Goal: Task Accomplishment & Management: Use online tool/utility

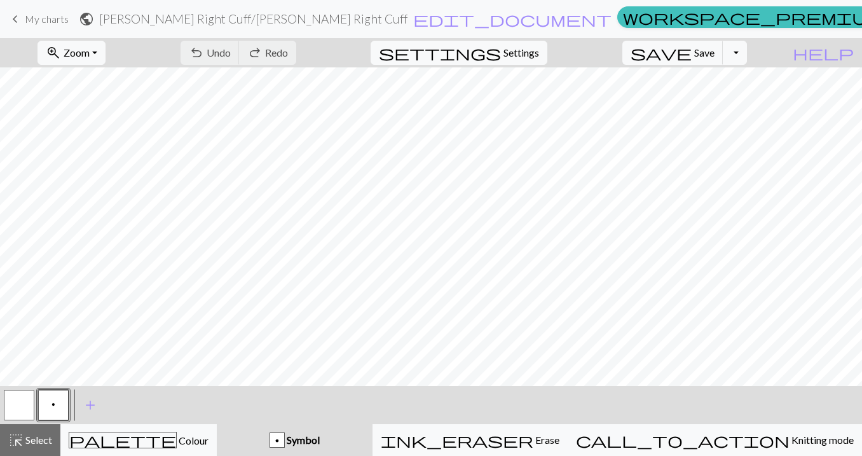
click at [58, 19] on span "My charts" at bounding box center [47, 19] width 44 height 12
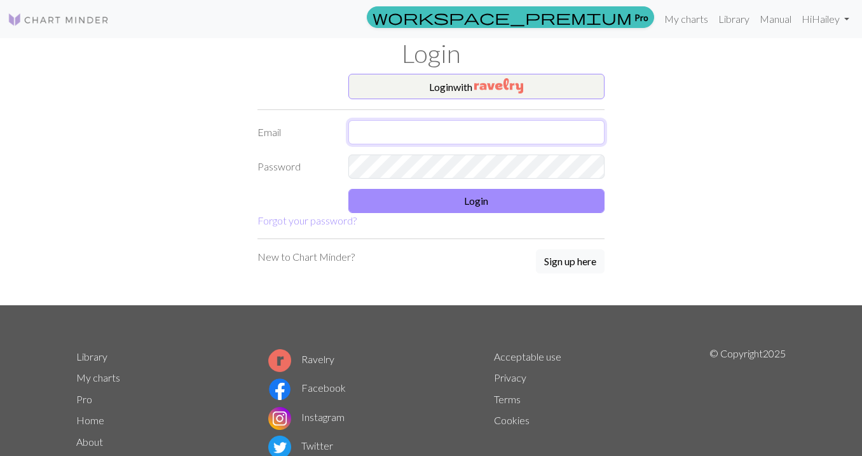
type input "hhuizenga@icloud.com"
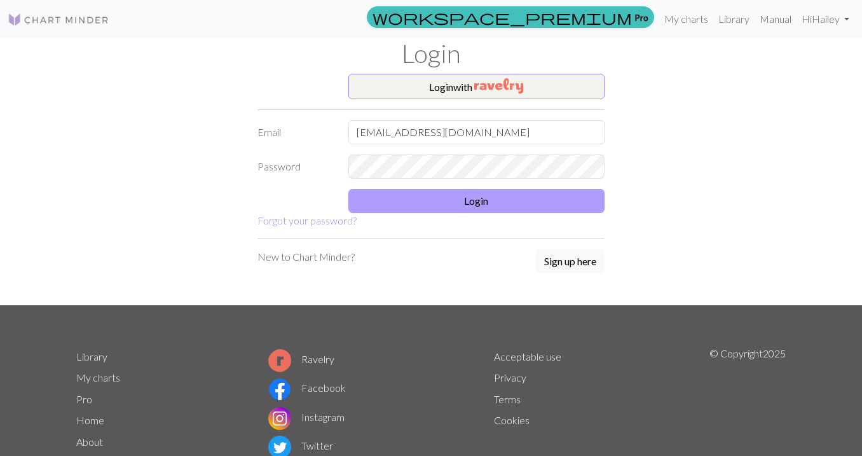
click at [394, 203] on button "Login" at bounding box center [476, 201] width 257 height 24
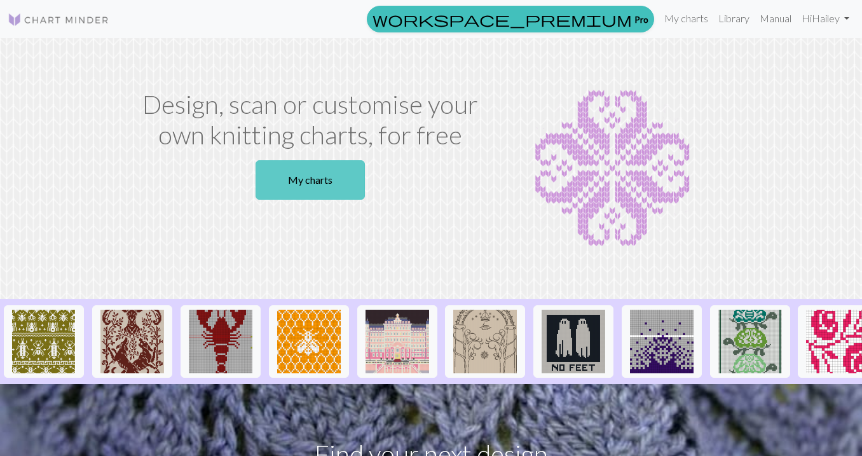
click at [296, 177] on link "My charts" at bounding box center [309, 179] width 109 height 39
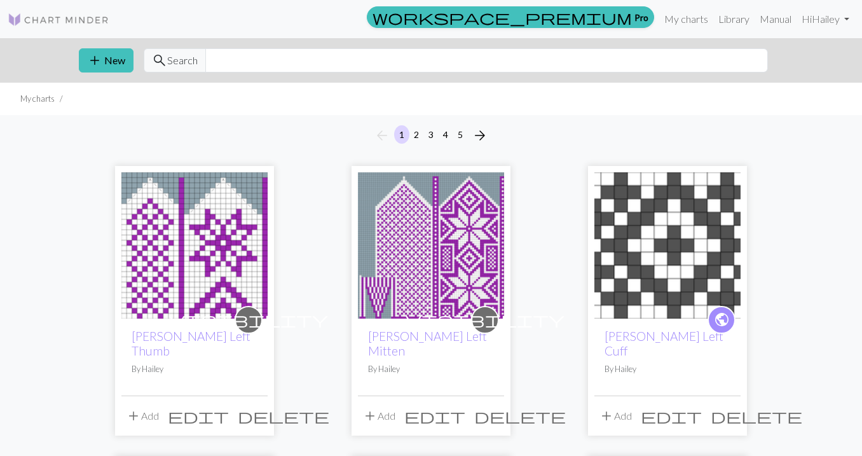
click at [409, 248] on img at bounding box center [431, 245] width 146 height 146
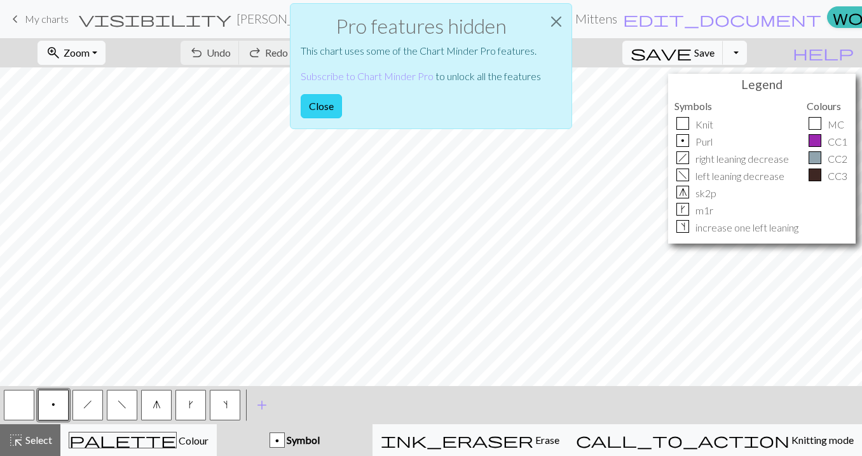
click at [323, 104] on button "Close" at bounding box center [321, 106] width 41 height 24
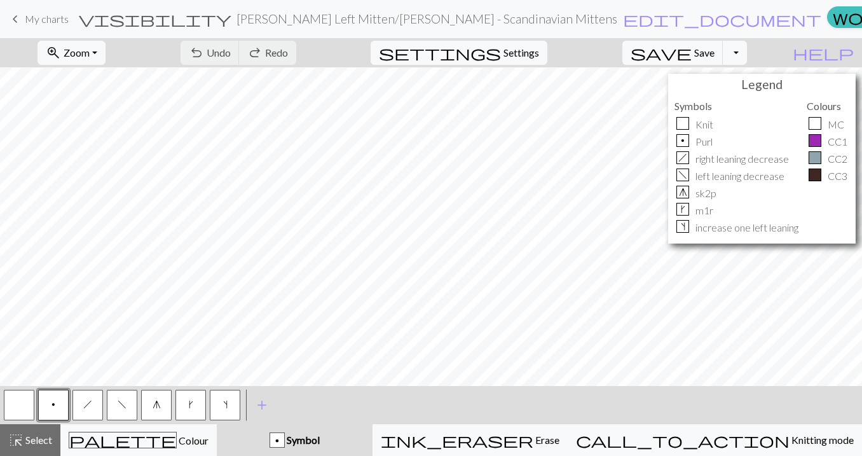
scroll to position [1, 0]
click at [26, 25] on link "keyboard_arrow_left My charts" at bounding box center [38, 19] width 61 height 22
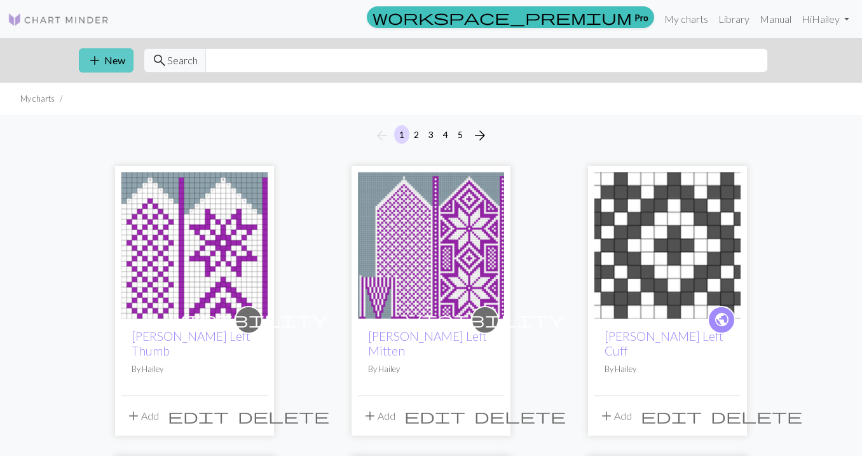
click at [115, 64] on button "add New" at bounding box center [106, 60] width 55 height 24
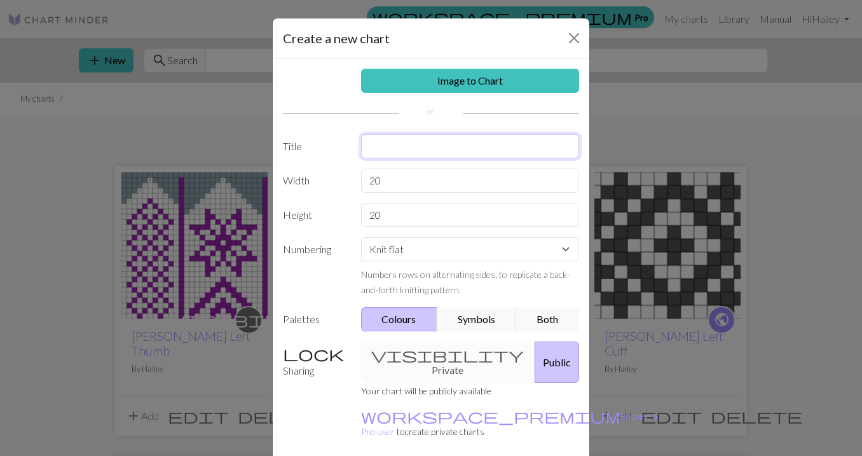
click at [388, 143] on input "text" at bounding box center [470, 146] width 219 height 24
type input "Meg March Right Mitten"
drag, startPoint x: 387, startPoint y: 178, endPoint x: 317, endPoint y: 178, distance: 69.9
click at [318, 178] on div "Width 20" at bounding box center [430, 180] width 311 height 24
type input "76"
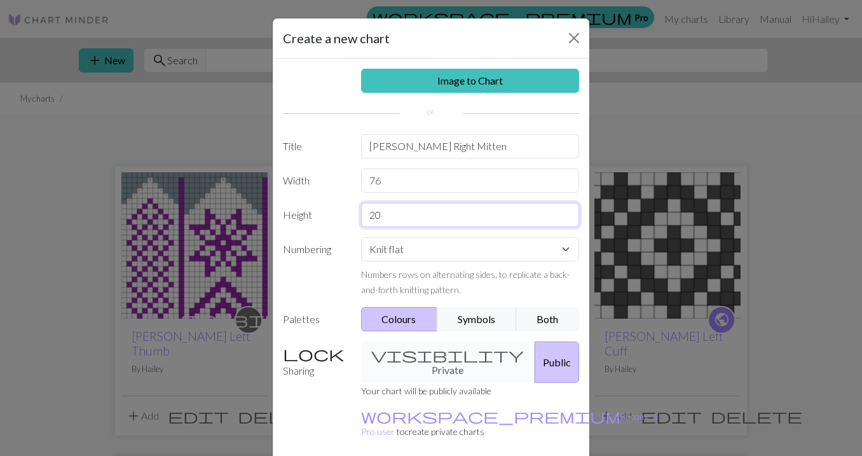
drag, startPoint x: 396, startPoint y: 219, endPoint x: 351, endPoint y: 219, distance: 45.7
click at [351, 219] on div "Height 20" at bounding box center [430, 215] width 311 height 24
type input "74"
click at [541, 321] on button "Both" at bounding box center [548, 319] width 64 height 24
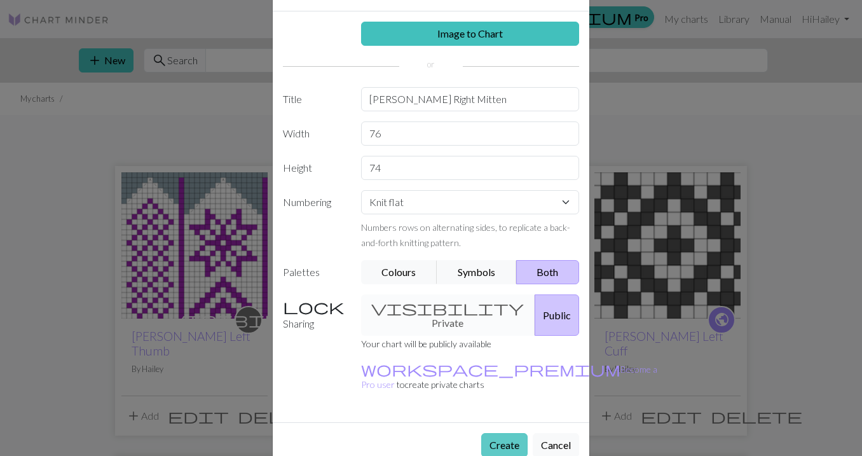
scroll to position [46, 0]
click at [514, 433] on button "Create" at bounding box center [504, 445] width 46 height 24
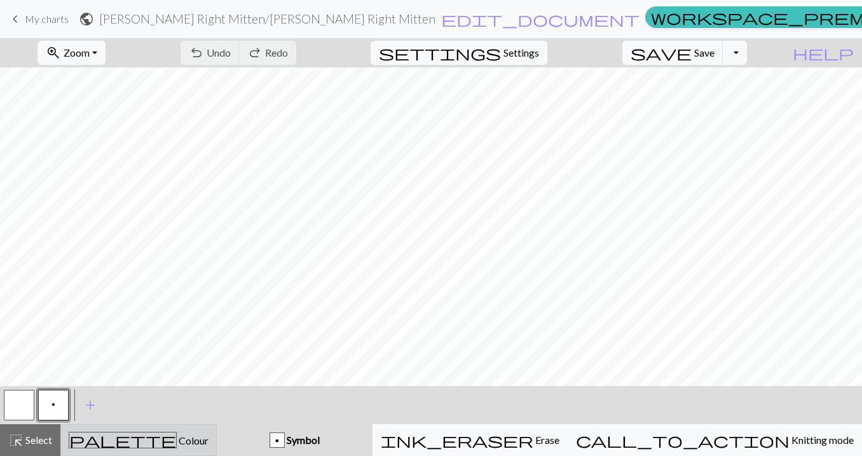
click at [101, 438] on div "palette Colour Colour" at bounding box center [139, 439] width 140 height 17
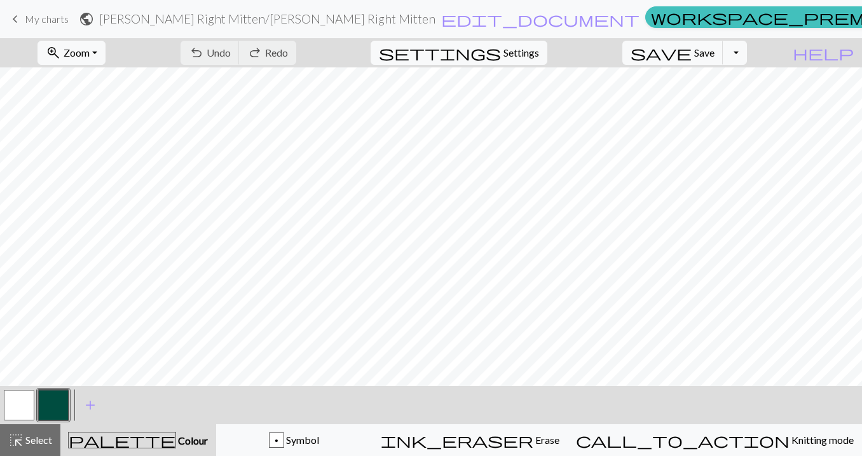
click at [48, 405] on button "button" at bounding box center [53, 404] width 30 height 30
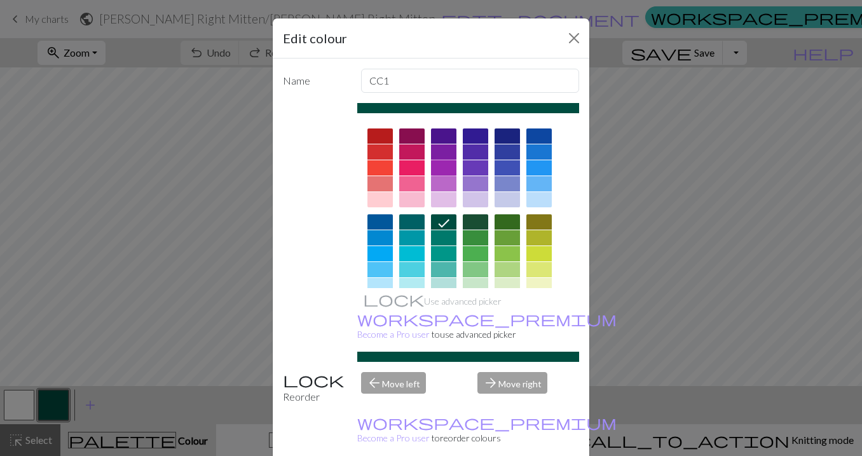
click at [451, 160] on div at bounding box center [443, 167] width 25 height 15
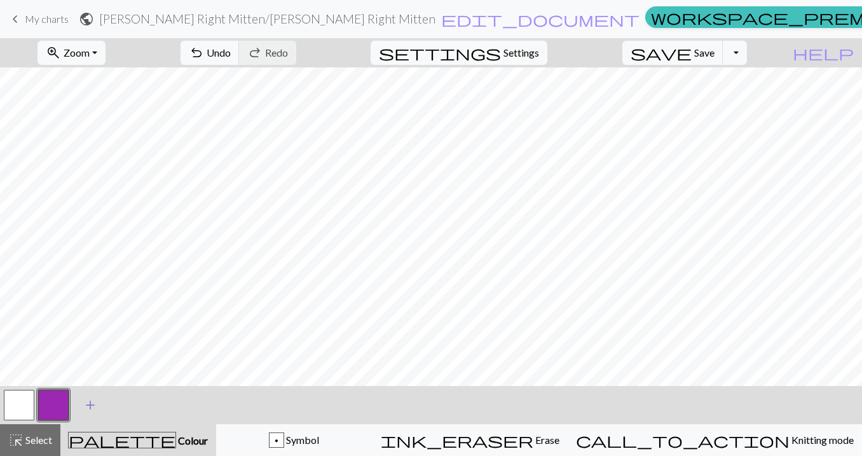
click at [83, 407] on span "add" at bounding box center [90, 405] width 15 height 18
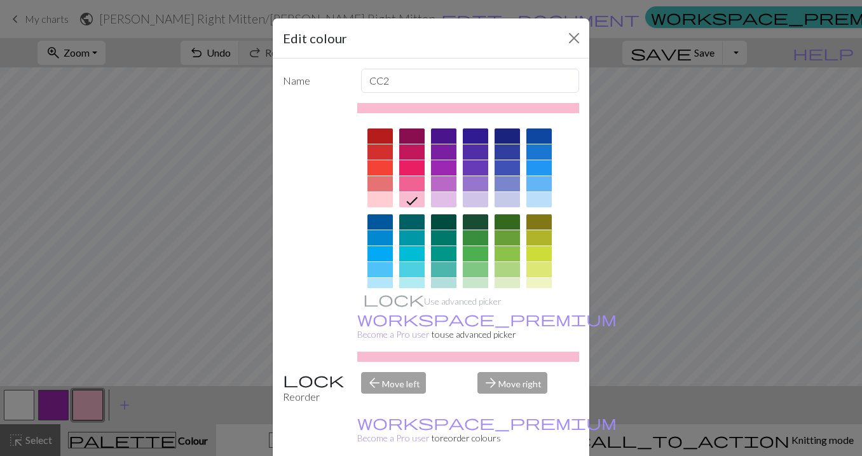
click at [88, 406] on div "Edit colour Name CC2 Use advanced picker workspace_premium Become a Pro user to…" at bounding box center [431, 228] width 862 height 456
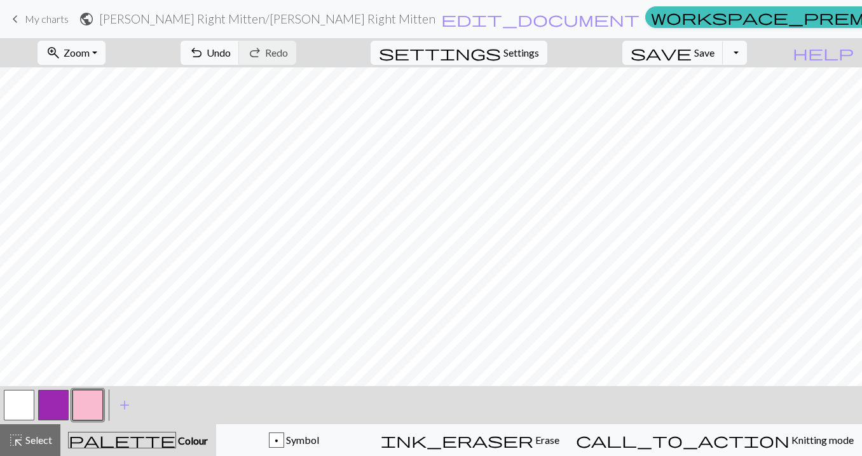
click at [79, 407] on button "button" at bounding box center [87, 404] width 30 height 30
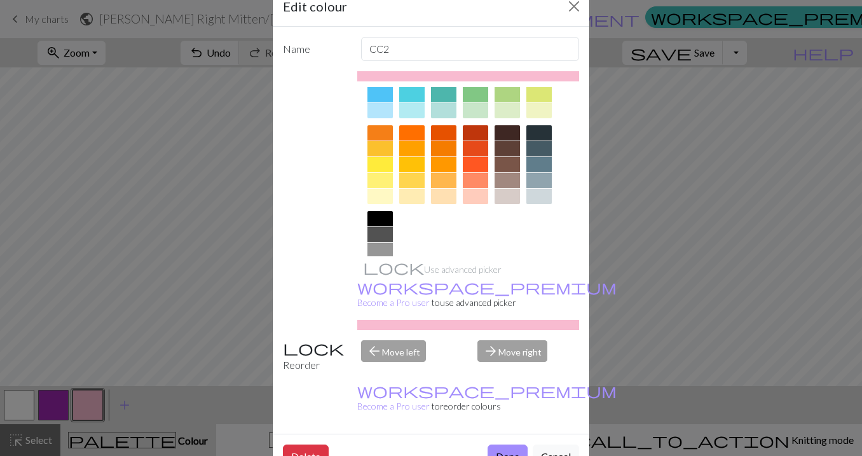
scroll to position [152, 0]
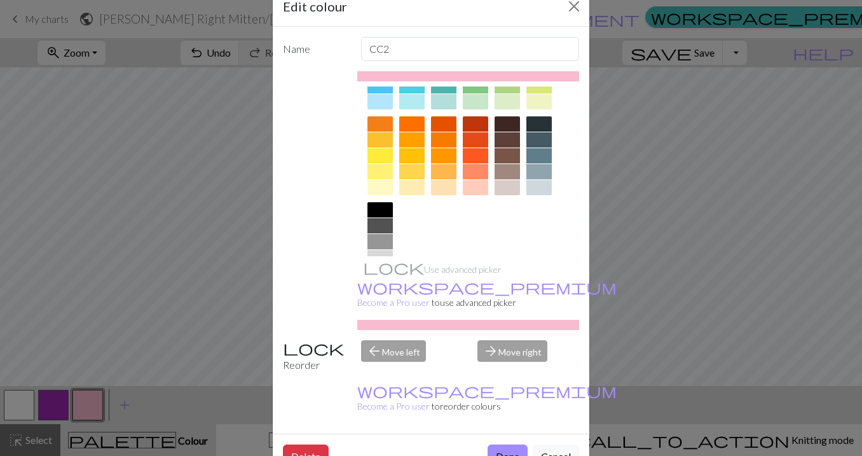
click at [539, 154] on div at bounding box center [538, 155] width 25 height 15
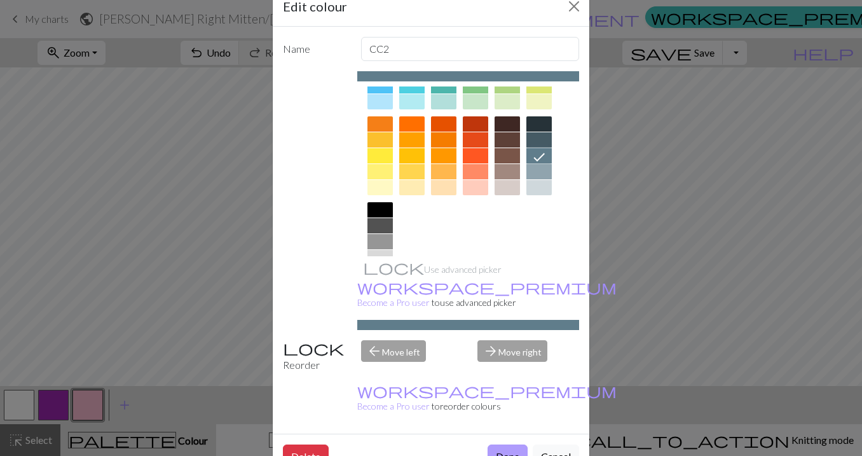
click at [503, 444] on button "Done" at bounding box center [507, 456] width 40 height 24
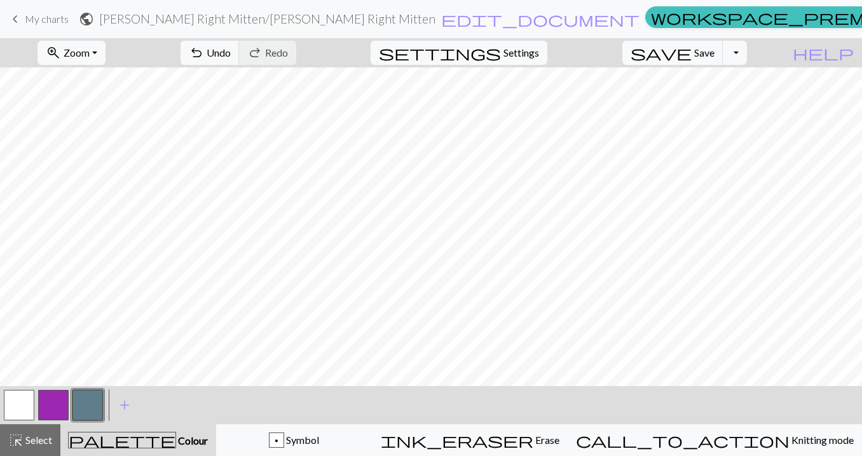
scroll to position [0, 0]
click at [51, 406] on button "button" at bounding box center [53, 404] width 30 height 30
click at [87, 405] on button "button" at bounding box center [87, 404] width 30 height 30
click at [57, 409] on button "button" at bounding box center [53, 404] width 30 height 30
click at [81, 407] on button "button" at bounding box center [87, 404] width 30 height 30
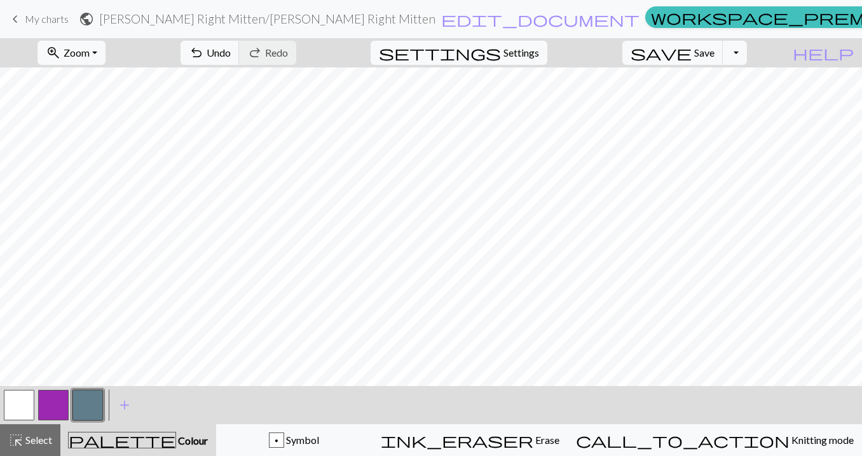
click at [54, 406] on button "button" at bounding box center [53, 404] width 30 height 30
click at [691, 57] on span "save" at bounding box center [660, 53] width 61 height 18
click at [16, 406] on button "button" at bounding box center [19, 404] width 30 height 30
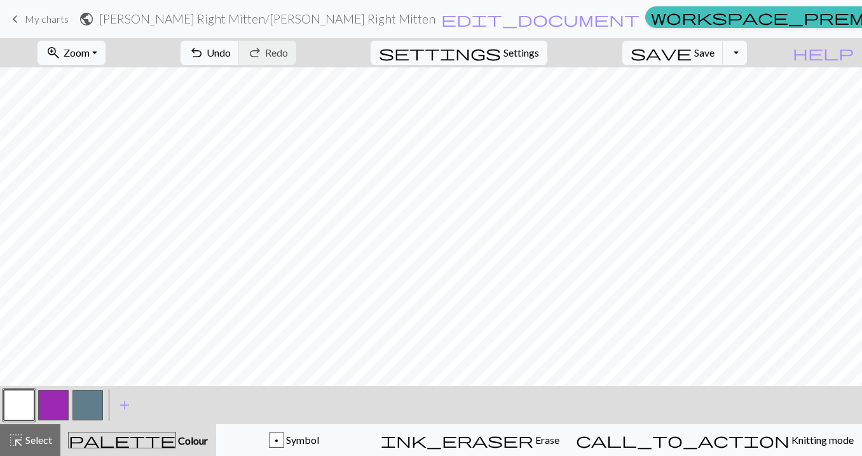
click at [53, 410] on button "button" at bounding box center [53, 404] width 30 height 30
click at [20, 403] on button "button" at bounding box center [19, 404] width 30 height 30
click at [53, 407] on button "button" at bounding box center [53, 404] width 30 height 30
click at [21, 400] on button "button" at bounding box center [19, 404] width 30 height 30
click at [57, 396] on button "button" at bounding box center [53, 404] width 30 height 30
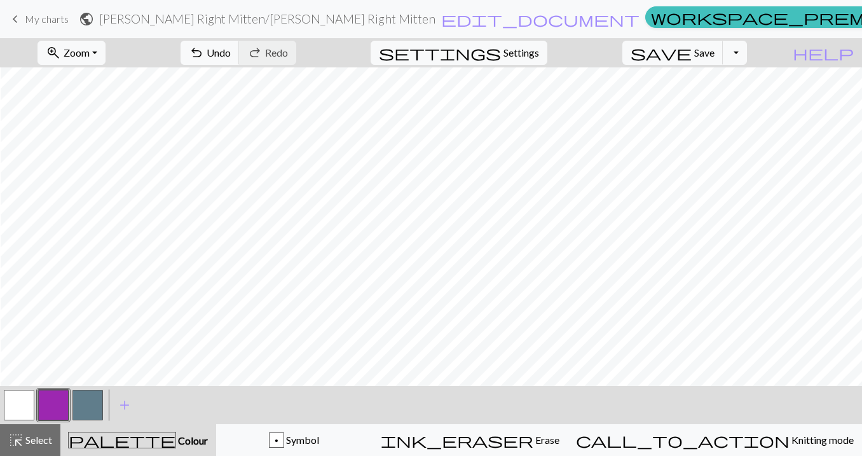
scroll to position [679, 492]
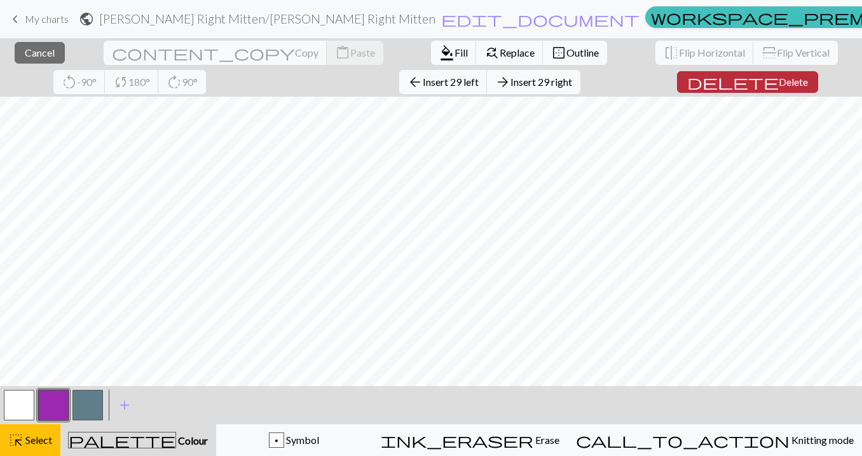
click at [778, 83] on span "Delete" at bounding box center [792, 82] width 29 height 12
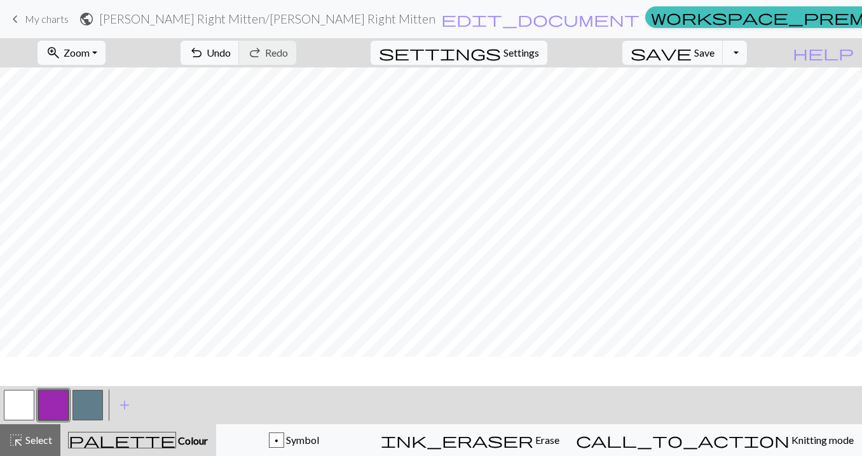
scroll to position [679, 1]
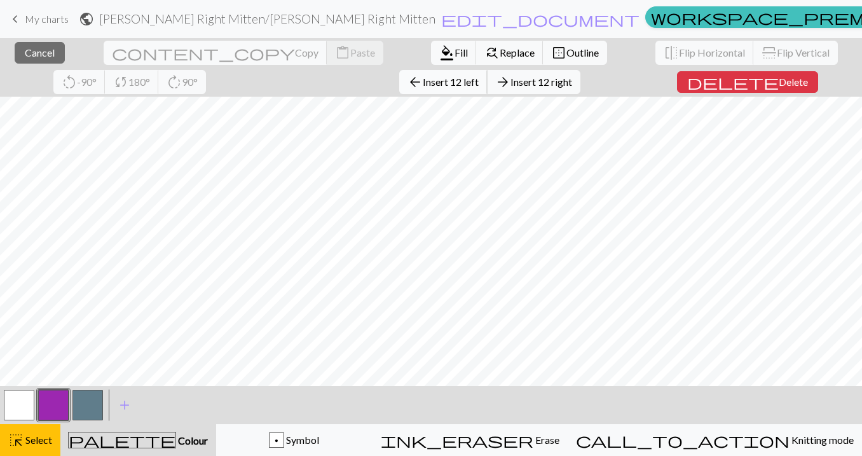
click at [423, 81] on span "Insert 12 left" at bounding box center [451, 82] width 56 height 12
click at [423, 84] on span "Insert 11 left" at bounding box center [451, 82] width 56 height 12
click at [430, 79] on span "Insert 7 left" at bounding box center [455, 82] width 50 height 12
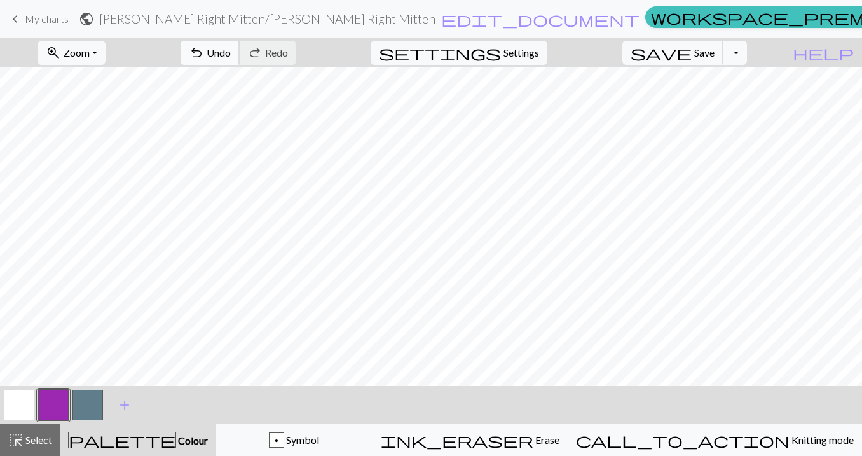
click at [231, 55] on span "Undo" at bounding box center [218, 52] width 24 height 12
click at [231, 53] on span "Undo" at bounding box center [218, 52] width 24 height 12
click at [240, 45] on button "undo Undo Undo" at bounding box center [209, 53] width 59 height 24
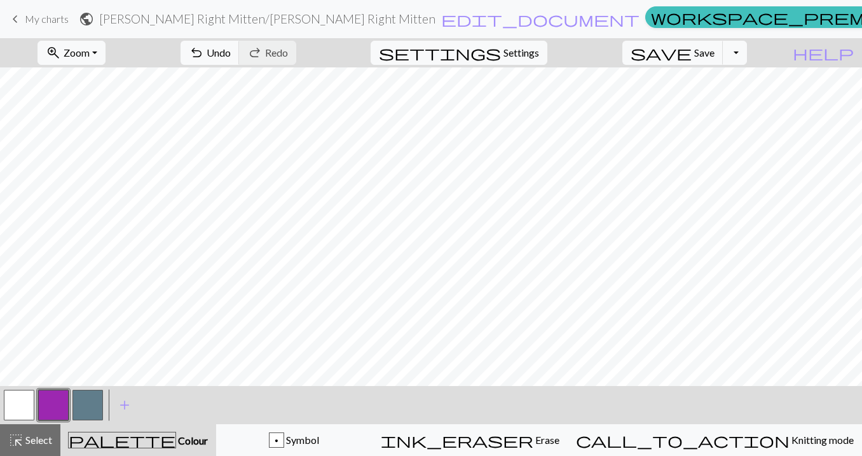
click at [4, 407] on button "button" at bounding box center [19, 404] width 30 height 30
click at [46, 400] on button "button" at bounding box center [53, 404] width 30 height 30
click at [13, 398] on button "button" at bounding box center [19, 404] width 30 height 30
click at [51, 405] on button "button" at bounding box center [53, 404] width 30 height 30
click at [240, 43] on button "undo Undo Undo" at bounding box center [209, 53] width 59 height 24
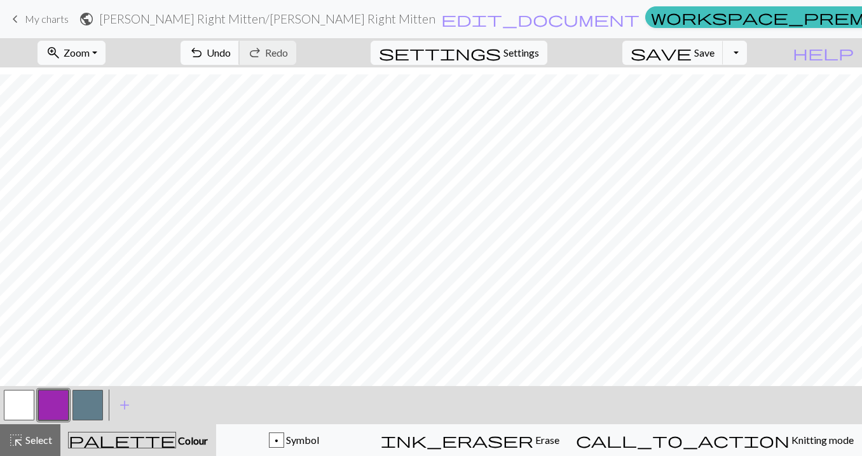
scroll to position [545, 2]
click at [231, 51] on span "Undo" at bounding box center [218, 52] width 24 height 12
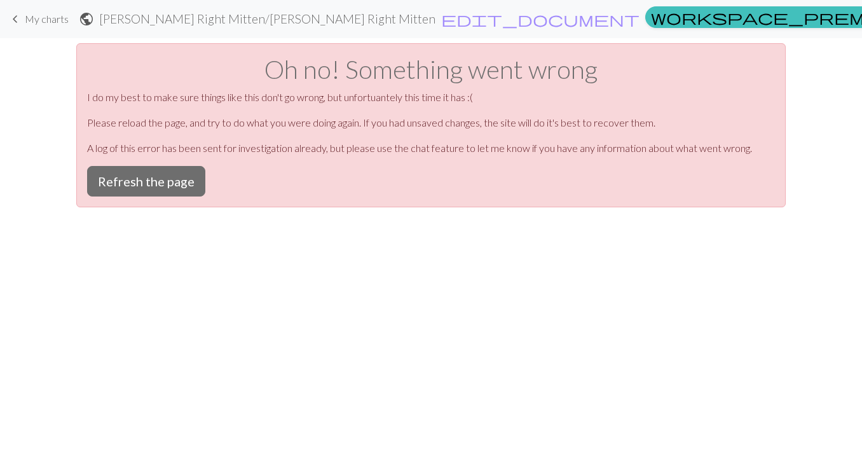
click at [170, 161] on div "Oh no! Something went wrong I do my best to make sure things like this don't go…" at bounding box center [430, 125] width 709 height 164
click at [161, 180] on button "Refresh the page" at bounding box center [146, 181] width 118 height 30
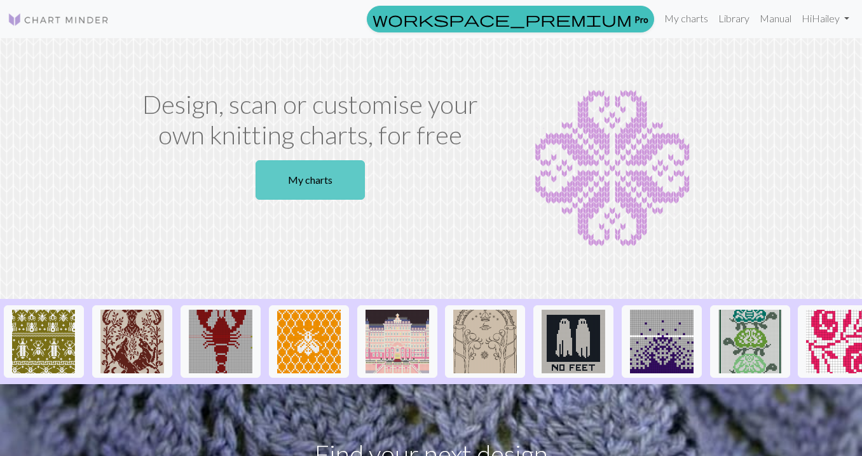
click at [336, 180] on link "My charts" at bounding box center [309, 179] width 109 height 39
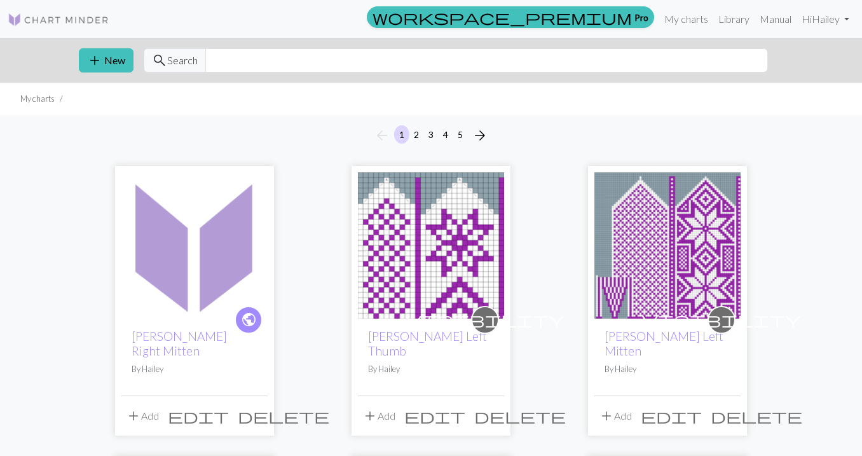
click at [654, 263] on img at bounding box center [667, 245] width 146 height 146
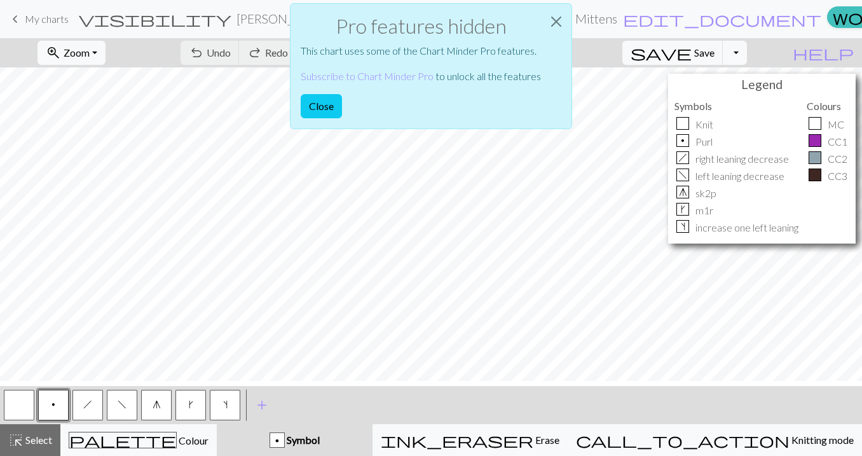
scroll to position [609, 0]
click at [318, 105] on button "Close" at bounding box center [321, 106] width 41 height 24
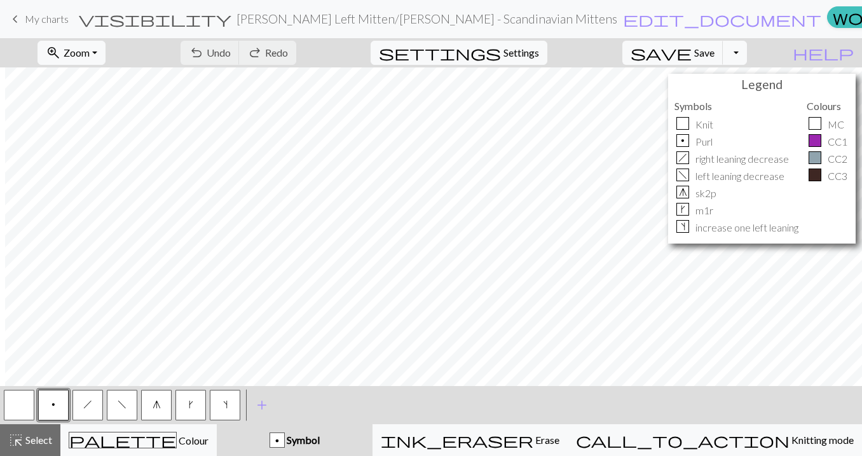
scroll to position [0, 0]
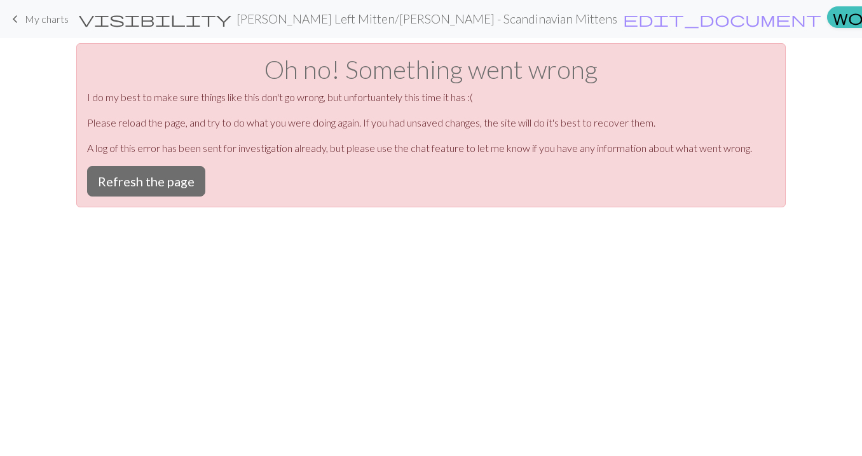
click at [107, 198] on div "Oh no! Something went wrong I do my best to make sure things like this don't go…" at bounding box center [430, 125] width 709 height 164
click at [106, 177] on button "Refresh the page" at bounding box center [146, 181] width 118 height 30
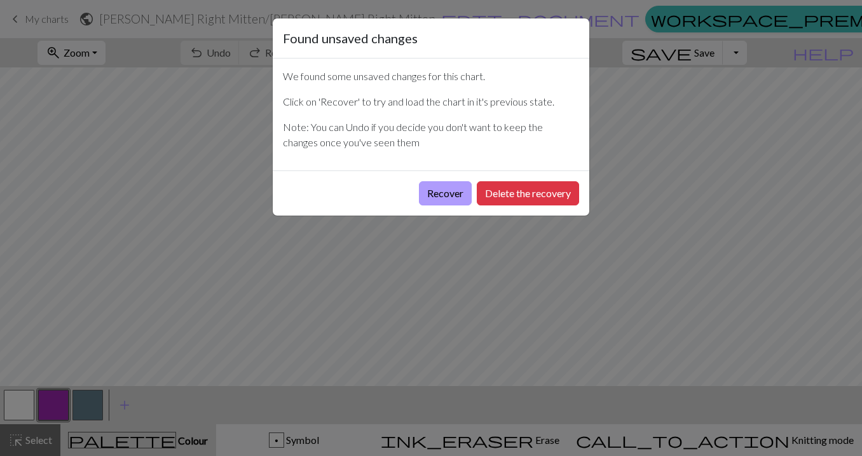
click at [443, 195] on button "Recover" at bounding box center [445, 193] width 53 height 24
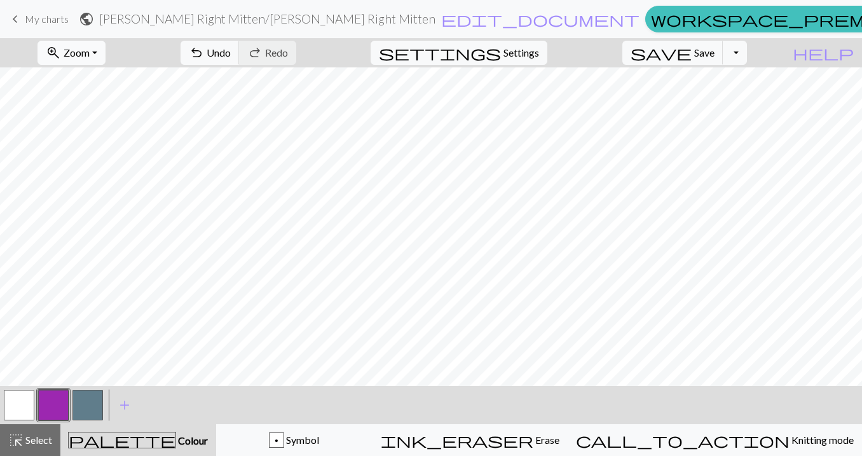
click at [105, 46] on button "zoom_in Zoom Zoom" at bounding box center [71, 53] width 68 height 24
click at [103, 153] on button "50%" at bounding box center [88, 152] width 100 height 20
click at [91, 407] on button "button" at bounding box center [87, 404] width 30 height 30
click at [53, 410] on button "button" at bounding box center [53, 404] width 30 height 30
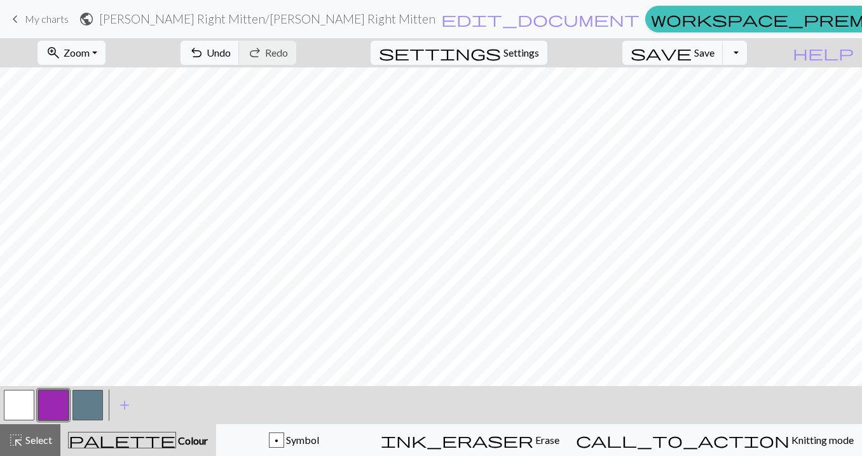
click at [19, 409] on button "button" at bounding box center [19, 404] width 30 height 30
click at [51, 405] on button "button" at bounding box center [53, 404] width 30 height 30
click at [231, 49] on span "Undo" at bounding box center [218, 52] width 24 height 12
click at [231, 51] on span "Undo" at bounding box center [218, 52] width 24 height 12
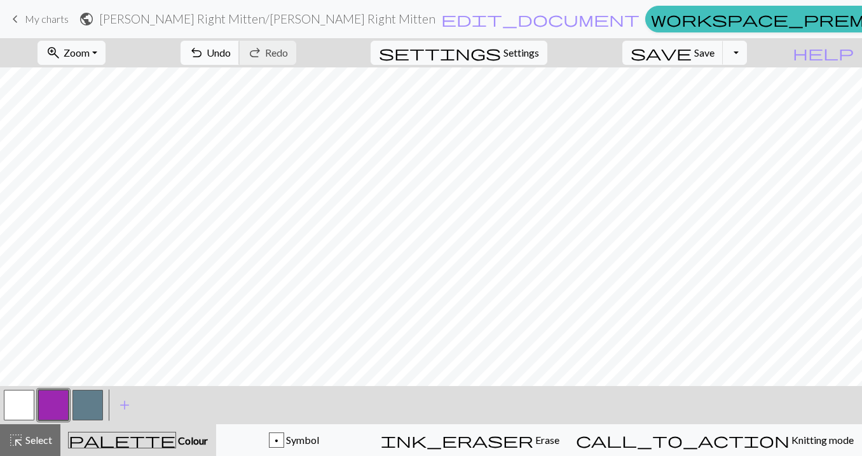
click at [231, 51] on span "Undo" at bounding box center [218, 52] width 24 height 12
click at [20, 404] on button "button" at bounding box center [19, 404] width 30 height 30
click at [48, 408] on button "button" at bounding box center [53, 404] width 30 height 30
click at [25, 406] on button "button" at bounding box center [19, 404] width 30 height 30
click at [53, 403] on button "button" at bounding box center [53, 404] width 30 height 30
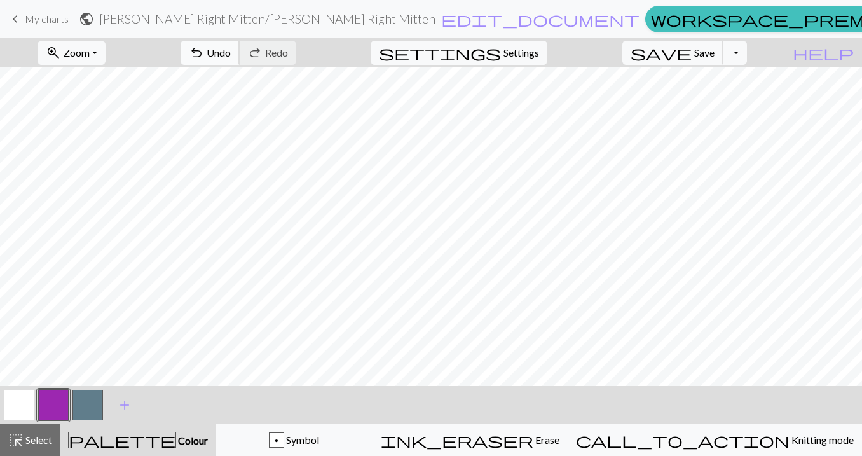
click at [231, 51] on span "Undo" at bounding box center [218, 52] width 24 height 12
click at [19, 400] on button "button" at bounding box center [19, 404] width 30 height 30
click at [50, 405] on button "button" at bounding box center [53, 404] width 30 height 30
click at [4, 405] on button "button" at bounding box center [19, 404] width 30 height 30
click at [58, 400] on button "button" at bounding box center [53, 404] width 30 height 30
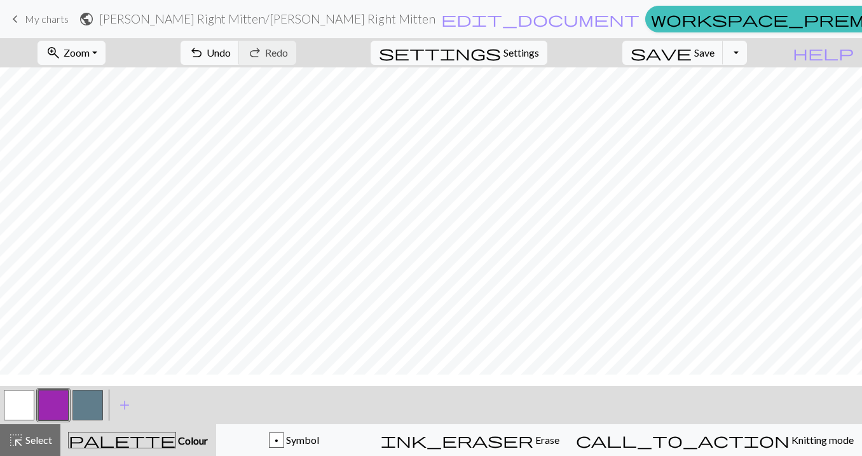
scroll to position [127, 0]
click at [24, 402] on button "button" at bounding box center [19, 404] width 30 height 30
click at [50, 405] on button "button" at bounding box center [53, 404] width 30 height 30
click at [231, 55] on span "Undo" at bounding box center [218, 52] width 24 height 12
click at [231, 51] on span "Undo" at bounding box center [218, 52] width 24 height 12
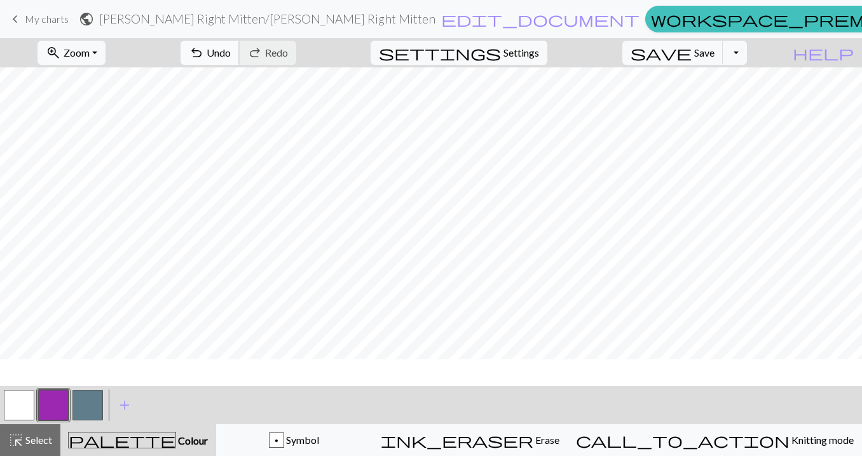
scroll to position [43, 0]
click at [714, 54] on span "Save" at bounding box center [704, 52] width 20 height 12
click at [13, 412] on button "button" at bounding box center [19, 404] width 30 height 30
click at [53, 403] on button "button" at bounding box center [53, 404] width 30 height 30
click at [45, 405] on button "button" at bounding box center [53, 404] width 30 height 30
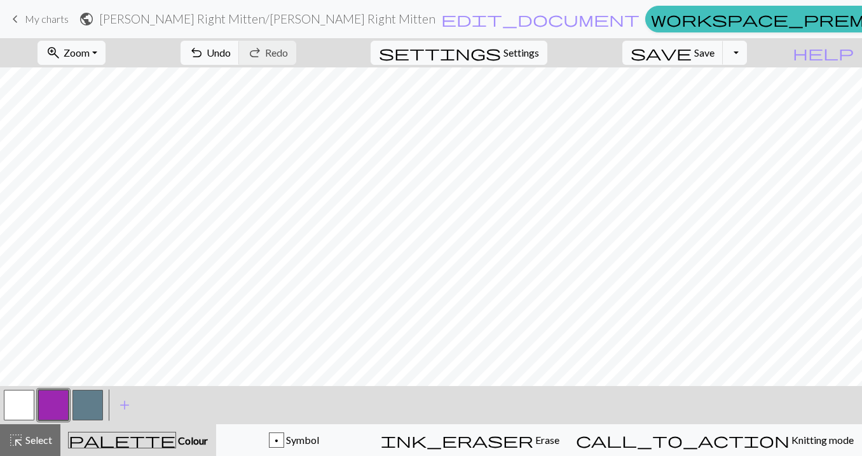
click at [20, 407] on button "button" at bounding box center [19, 404] width 30 height 30
click at [50, 407] on button "button" at bounding box center [53, 404] width 30 height 30
click at [231, 48] on span "Undo" at bounding box center [218, 52] width 24 height 12
click at [714, 48] on span "Save" at bounding box center [704, 52] width 20 height 12
click at [231, 48] on span "Undo" at bounding box center [218, 52] width 24 height 12
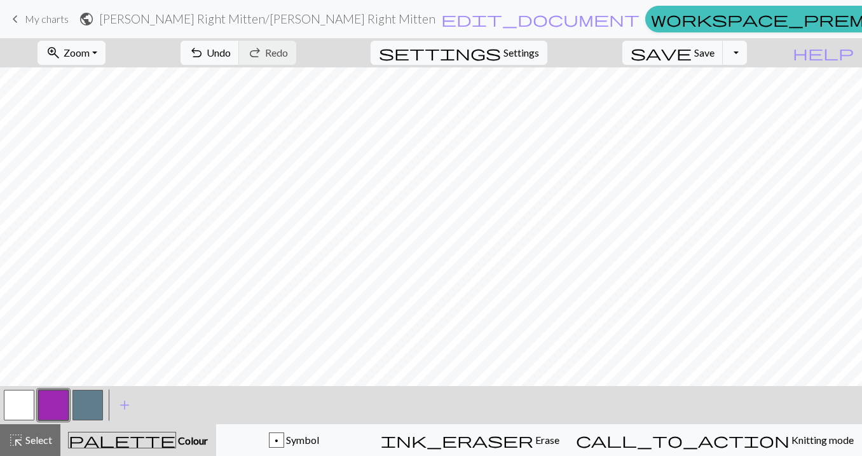
click at [20, 410] on button "button" at bounding box center [19, 404] width 30 height 30
click at [53, 407] on button "button" at bounding box center [53, 404] width 30 height 30
click at [22, 409] on button "button" at bounding box center [19, 404] width 30 height 30
click at [691, 53] on span "save" at bounding box center [660, 53] width 61 height 18
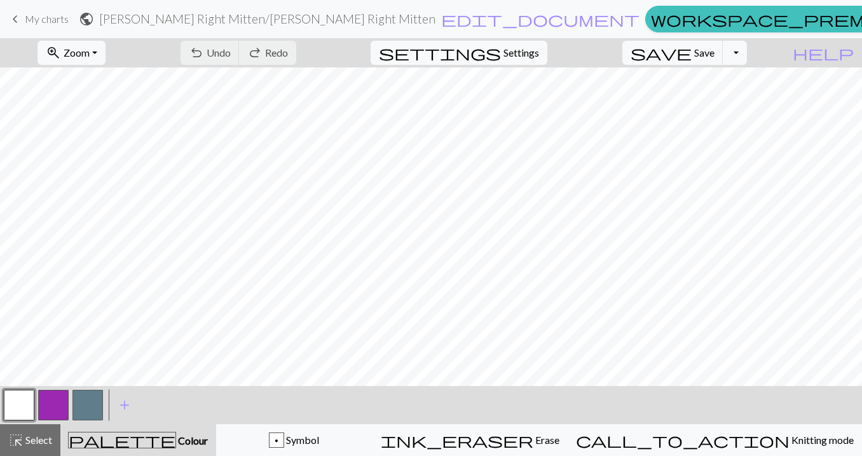
click at [52, 403] on button "button" at bounding box center [53, 404] width 30 height 30
click at [87, 407] on button "button" at bounding box center [87, 404] width 30 height 30
click at [18, 396] on button "button" at bounding box center [19, 404] width 30 height 30
click at [90, 407] on button "button" at bounding box center [87, 404] width 30 height 30
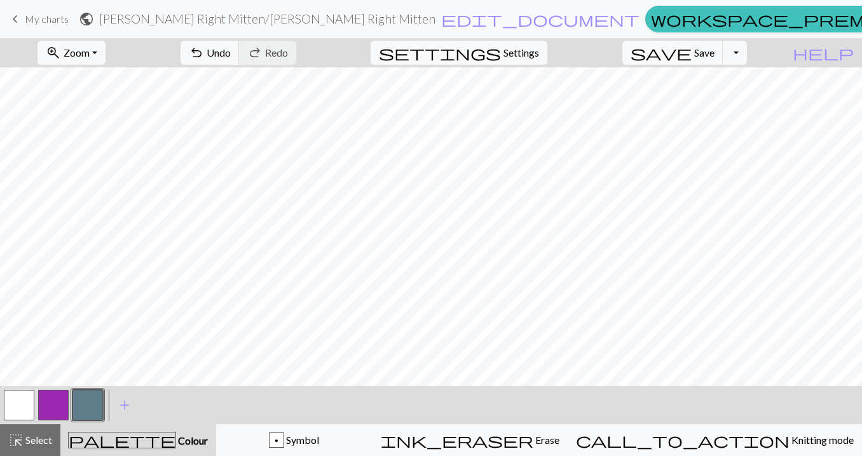
click at [14, 406] on button "button" at bounding box center [19, 404] width 30 height 30
click at [81, 403] on button "button" at bounding box center [87, 404] width 30 height 30
click at [60, 403] on button "button" at bounding box center [53, 404] width 30 height 30
click at [691, 46] on span "save" at bounding box center [660, 53] width 61 height 18
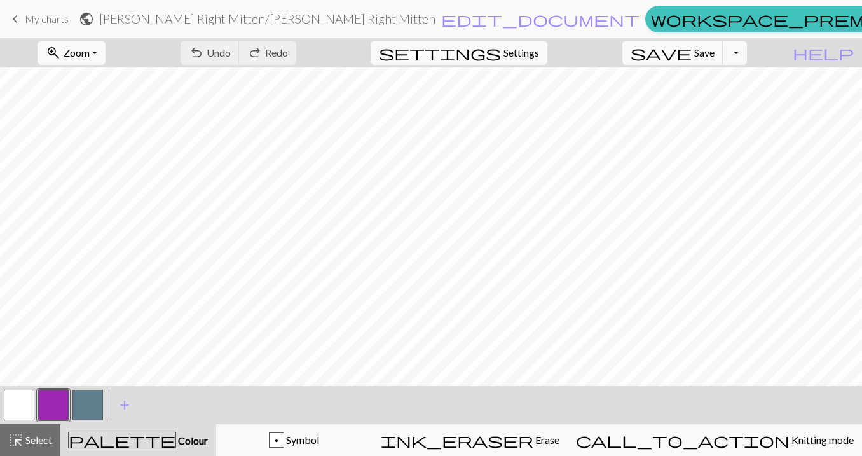
click at [84, 405] on button "button" at bounding box center [87, 404] width 30 height 30
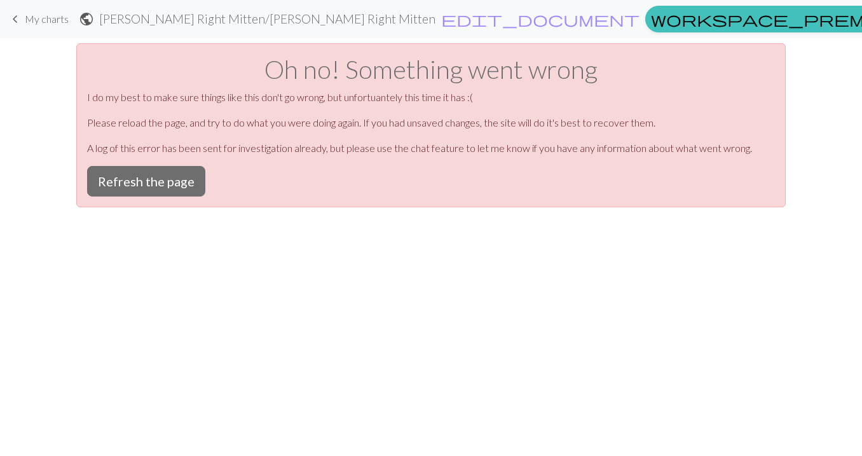
click at [139, 161] on div "Oh no! Something went wrong I do my best to make sure things like this don't go…" at bounding box center [430, 125] width 709 height 164
click at [135, 176] on button "Refresh the page" at bounding box center [146, 181] width 118 height 30
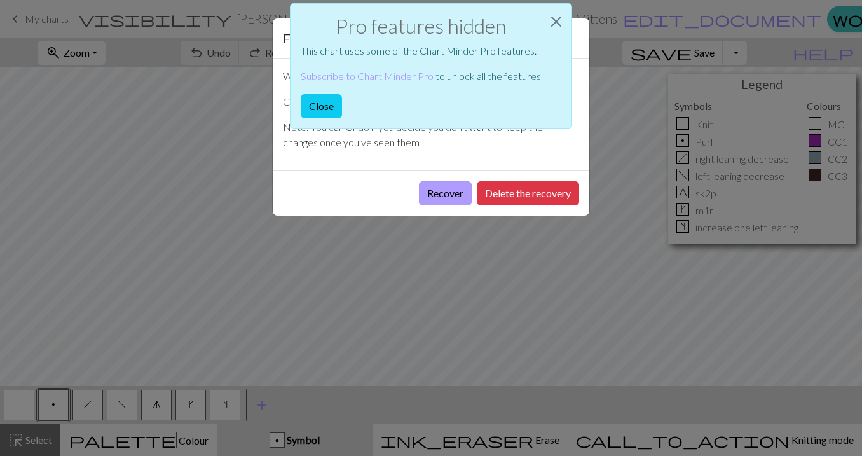
click at [436, 191] on button "Recover" at bounding box center [445, 193] width 53 height 24
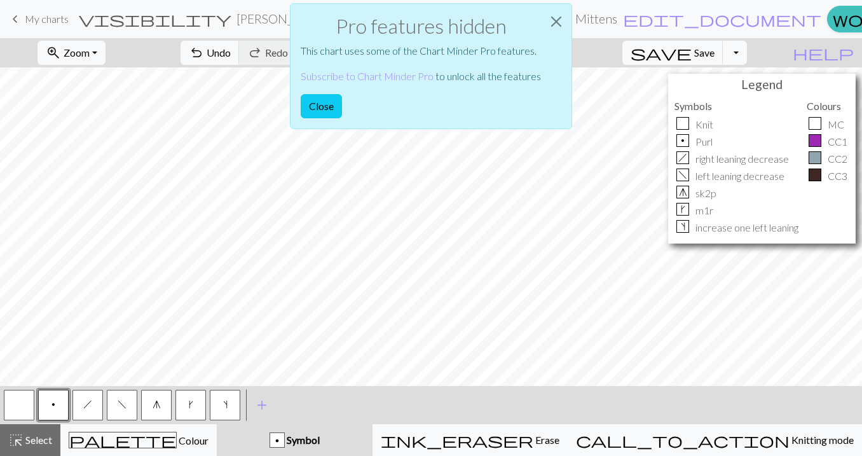
click at [123, 53] on div "Pro features hidden This chart uses some of the Chart Minder Pro features. Subs…" at bounding box center [431, 69] width 862 height 139
click at [315, 105] on button "Close" at bounding box center [321, 106] width 41 height 24
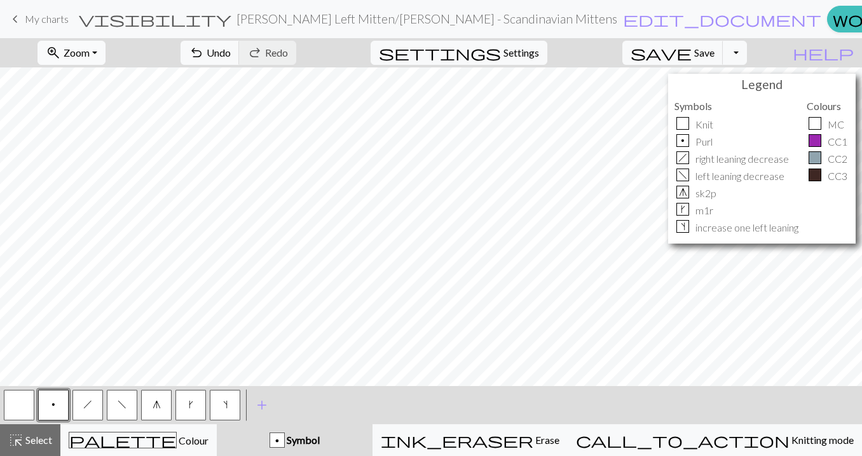
click at [105, 52] on button "zoom_in Zoom Zoom" at bounding box center [71, 53] width 68 height 24
click at [101, 149] on button "50%" at bounding box center [88, 152] width 100 height 20
click at [105, 51] on button "zoom_in Zoom Zoom" at bounding box center [71, 53] width 68 height 24
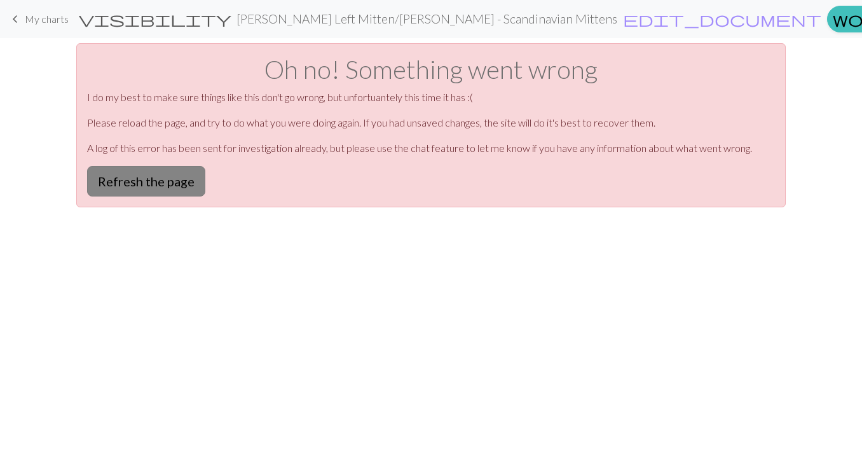
click at [150, 180] on button "Refresh the page" at bounding box center [146, 181] width 118 height 30
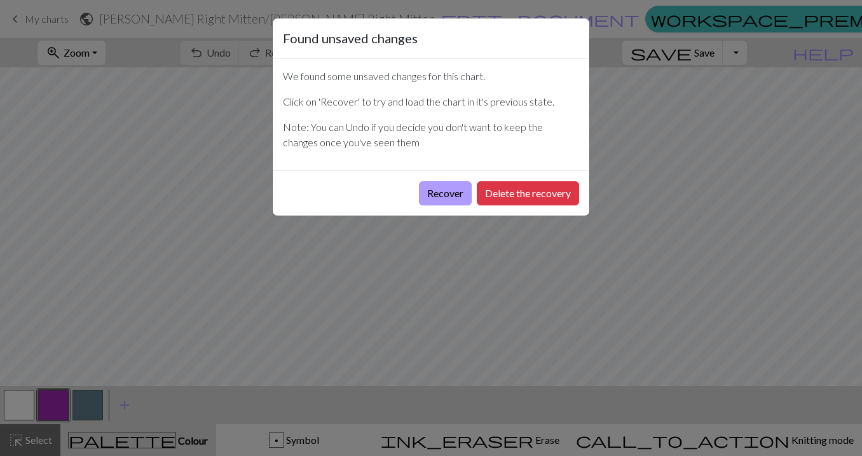
click at [428, 190] on button "Recover" at bounding box center [445, 193] width 53 height 24
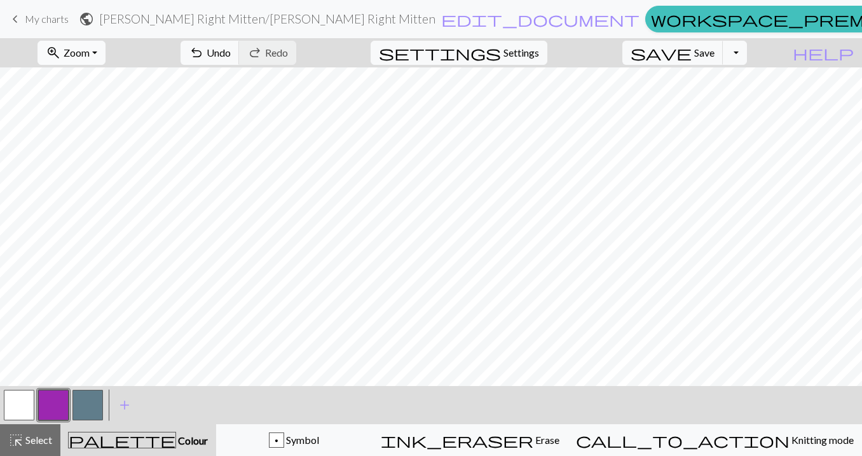
click at [105, 48] on button "zoom_in Zoom Zoom" at bounding box center [71, 53] width 68 height 24
click at [95, 152] on button "50%" at bounding box center [88, 152] width 100 height 20
click at [88, 399] on button "button" at bounding box center [87, 404] width 30 height 30
click at [714, 50] on span "Save" at bounding box center [704, 52] width 20 height 12
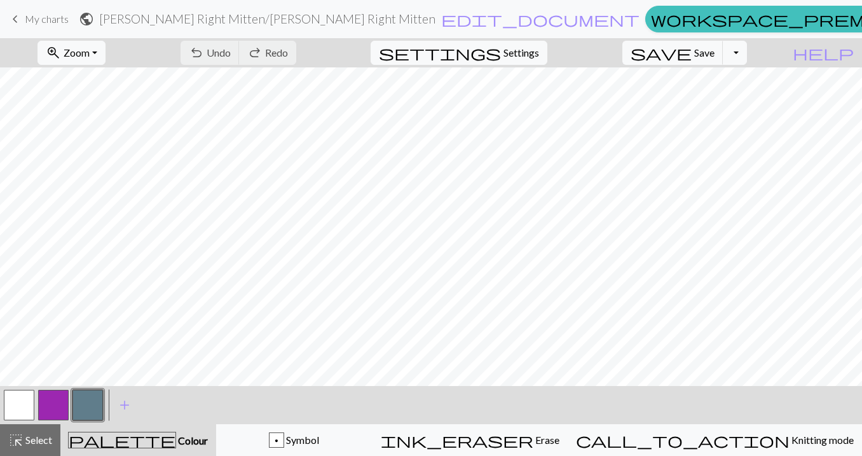
click at [48, 402] on button "button" at bounding box center [53, 404] width 30 height 30
click at [231, 48] on span "Undo" at bounding box center [218, 52] width 24 height 12
click at [231, 55] on span "Undo" at bounding box center [218, 52] width 24 height 12
click at [231, 51] on span "Undo" at bounding box center [218, 52] width 24 height 12
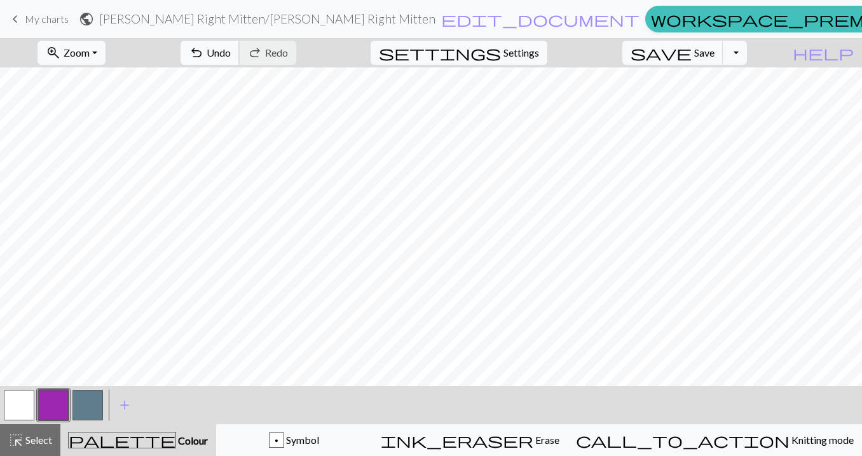
click at [231, 52] on span "Undo" at bounding box center [218, 52] width 24 height 12
click at [712, 53] on button "save Save Save" at bounding box center [672, 53] width 101 height 24
click at [11, 411] on button "button" at bounding box center [19, 404] width 30 height 30
click at [60, 403] on button "button" at bounding box center [53, 404] width 30 height 30
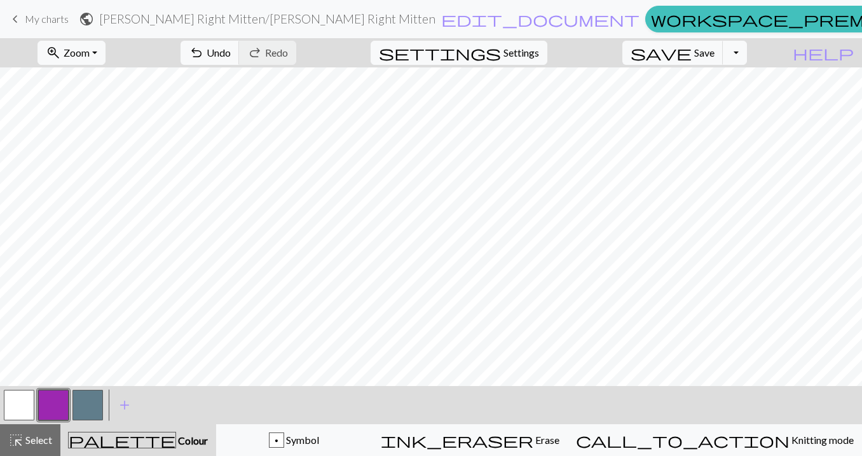
click at [92, 400] on button "button" at bounding box center [87, 404] width 30 height 30
click at [49, 408] on button "button" at bounding box center [53, 404] width 30 height 30
click at [204, 57] on span "undo" at bounding box center [196, 53] width 15 height 18
click at [231, 53] on span "Undo" at bounding box center [218, 52] width 24 height 12
click at [713, 52] on button "save Save Save" at bounding box center [672, 53] width 101 height 24
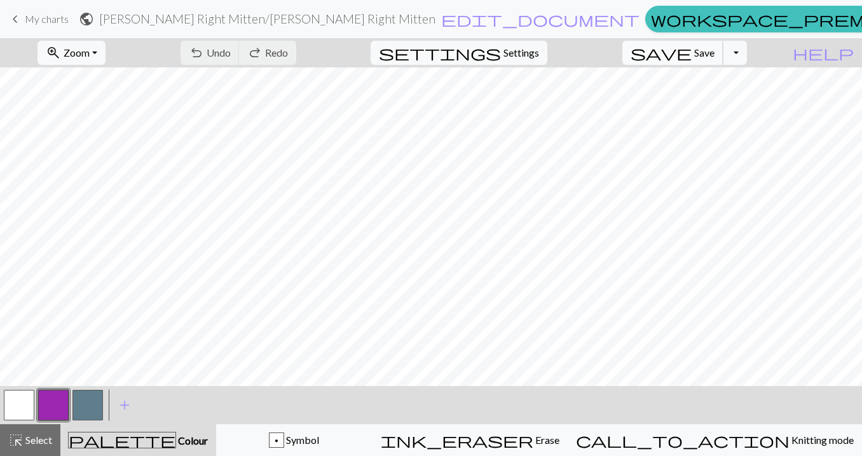
click at [714, 48] on span "Save" at bounding box center [704, 52] width 20 height 12
click at [204, 61] on span "undo" at bounding box center [196, 53] width 15 height 18
click at [714, 50] on span "Save" at bounding box center [704, 52] width 20 height 12
click at [204, 47] on span "undo" at bounding box center [196, 53] width 15 height 18
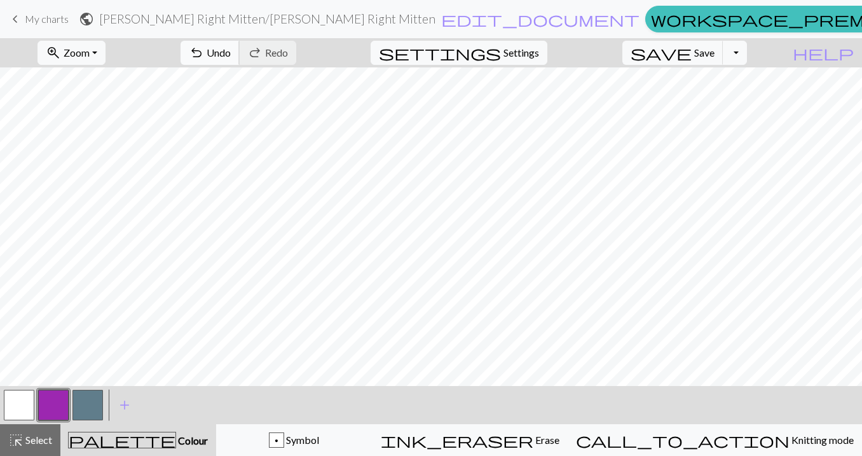
click at [231, 57] on span "Undo" at bounding box center [218, 52] width 24 height 12
click at [231, 55] on span "Undo" at bounding box center [218, 52] width 24 height 12
click at [231, 46] on span "Undo" at bounding box center [218, 52] width 24 height 12
click at [240, 55] on button "undo Undo Undo" at bounding box center [209, 53] width 59 height 24
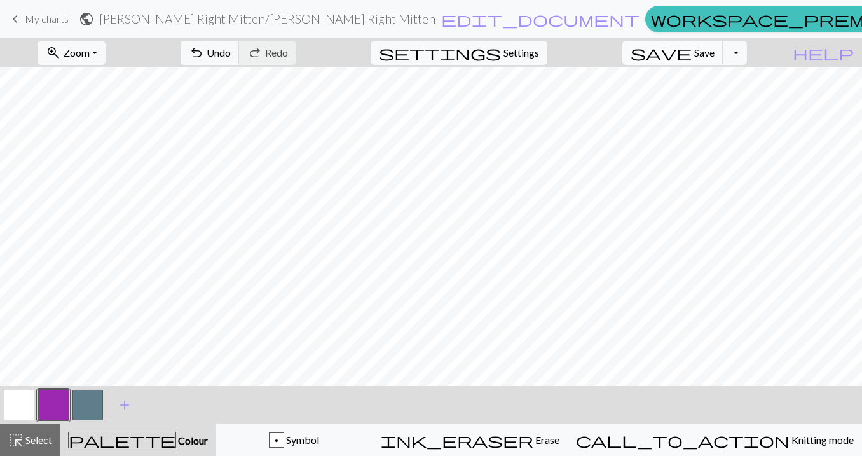
click at [714, 50] on span "Save" at bounding box center [704, 52] width 20 height 12
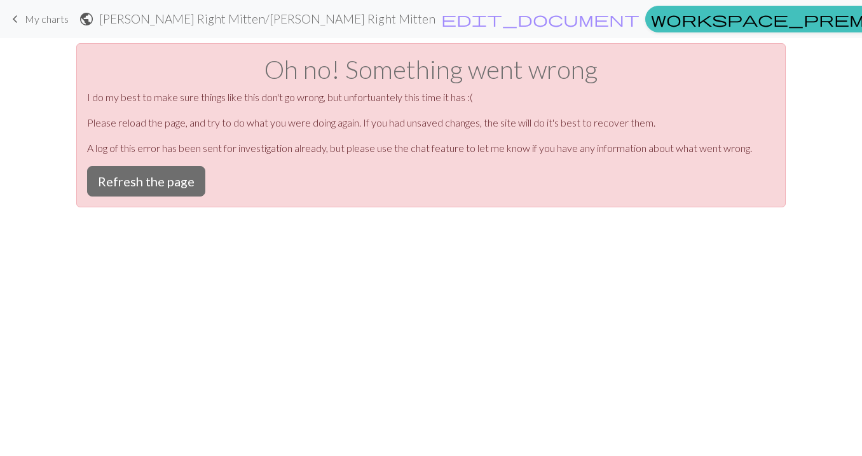
scroll to position [0, 0]
click at [172, 186] on button "Refresh the page" at bounding box center [146, 181] width 118 height 30
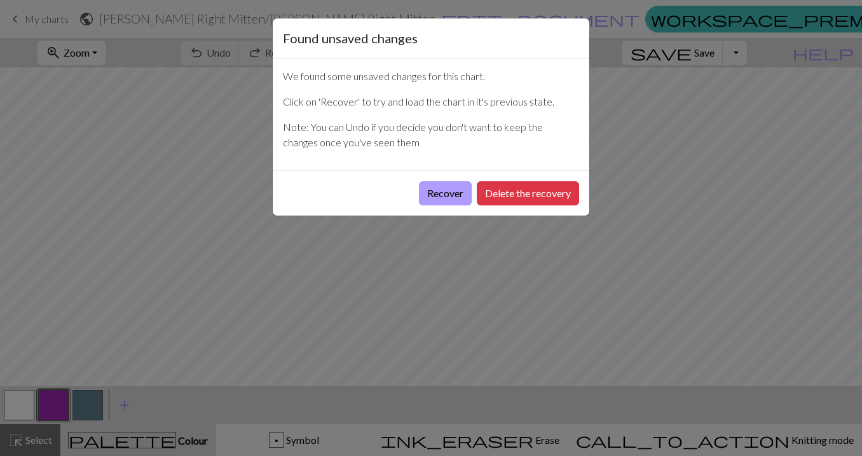
click at [436, 193] on button "Recover" at bounding box center [445, 193] width 53 height 24
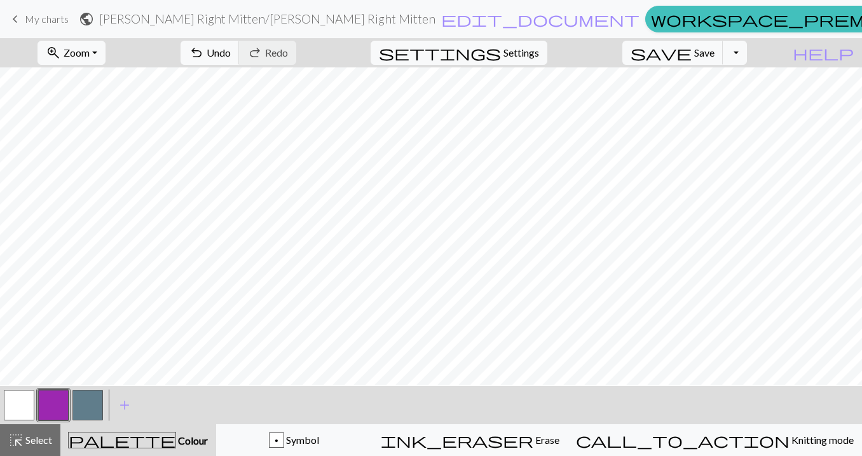
scroll to position [1, 509]
click at [691, 48] on span "save" at bounding box center [660, 53] width 61 height 18
click at [240, 53] on button "undo Undo Undo" at bounding box center [209, 53] width 59 height 24
click at [88, 402] on button "button" at bounding box center [87, 404] width 30 height 30
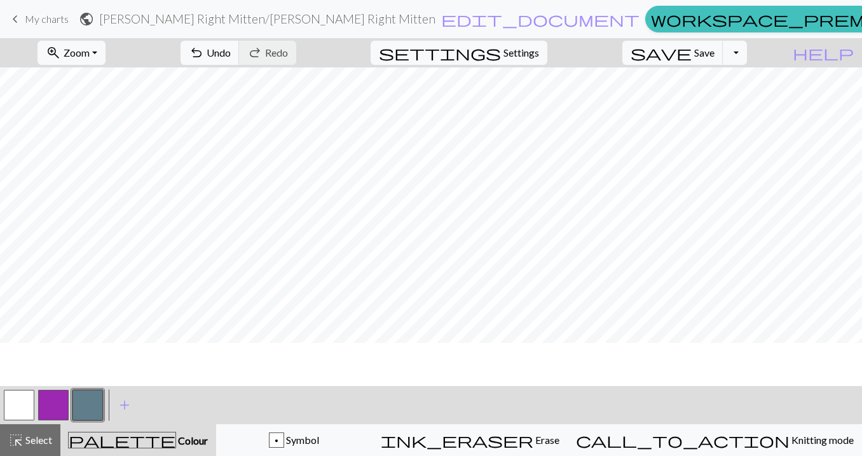
scroll to position [124, 509]
click at [48, 412] on button "button" at bounding box center [53, 404] width 30 height 30
click at [21, 401] on button "button" at bounding box center [19, 404] width 30 height 30
click at [56, 410] on button "button" at bounding box center [53, 404] width 30 height 30
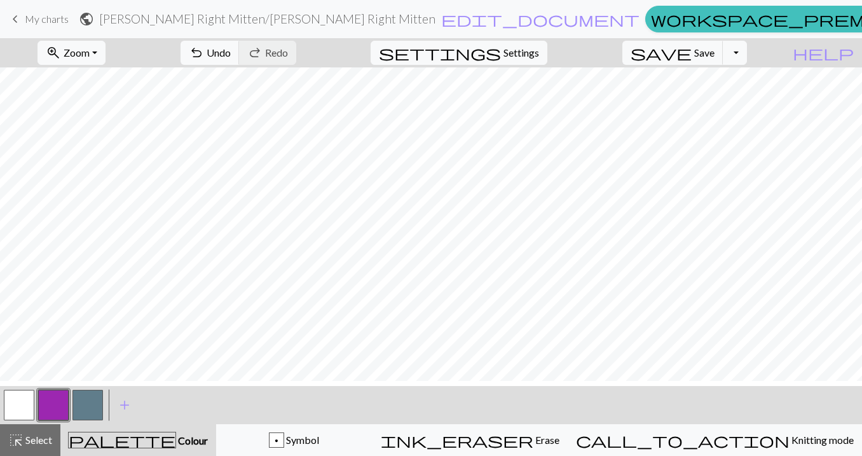
scroll to position [69, 509]
click at [240, 43] on button "undo Undo Undo" at bounding box center [209, 53] width 59 height 24
click at [240, 46] on button "undo Undo Undo" at bounding box center [209, 53] width 59 height 24
click at [204, 55] on span "undo" at bounding box center [196, 53] width 15 height 18
click at [231, 49] on span "Undo" at bounding box center [218, 52] width 24 height 12
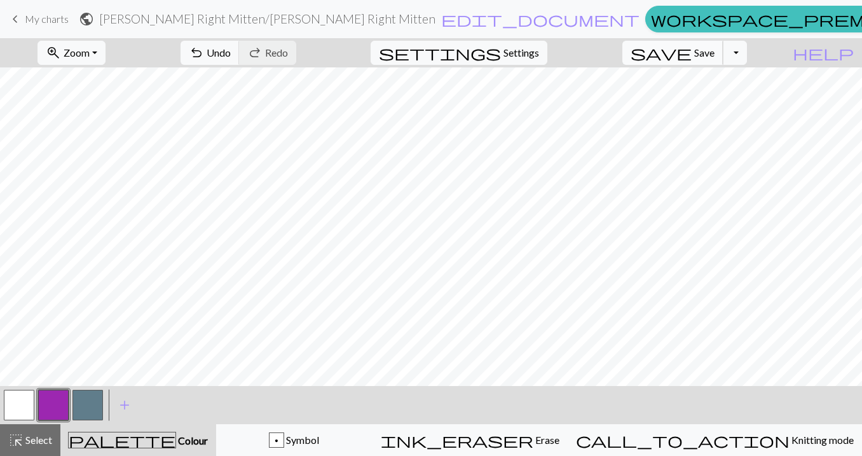
click at [714, 51] on span "Save" at bounding box center [704, 52] width 20 height 12
click at [94, 405] on button "button" at bounding box center [87, 404] width 30 height 30
click at [85, 404] on button "button" at bounding box center [87, 404] width 30 height 30
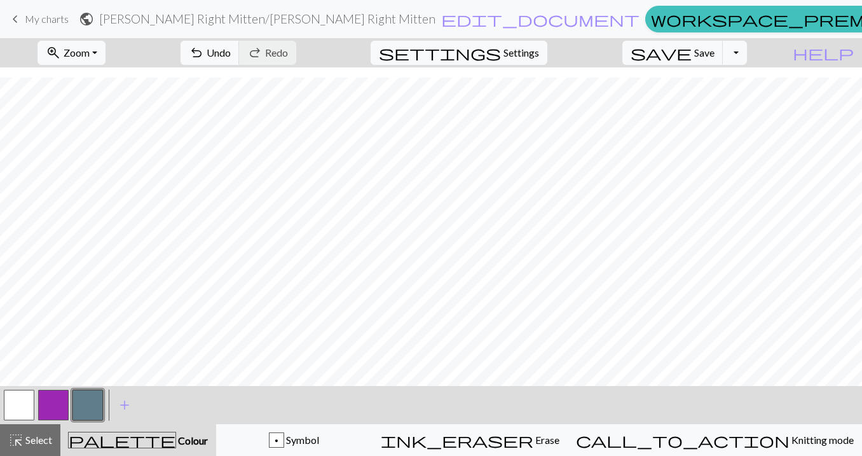
scroll to position [30, 509]
click at [231, 48] on span "Undo" at bounding box center [218, 52] width 24 height 12
click at [10, 402] on button "button" at bounding box center [19, 404] width 30 height 30
click at [85, 408] on button "button" at bounding box center [87, 404] width 30 height 30
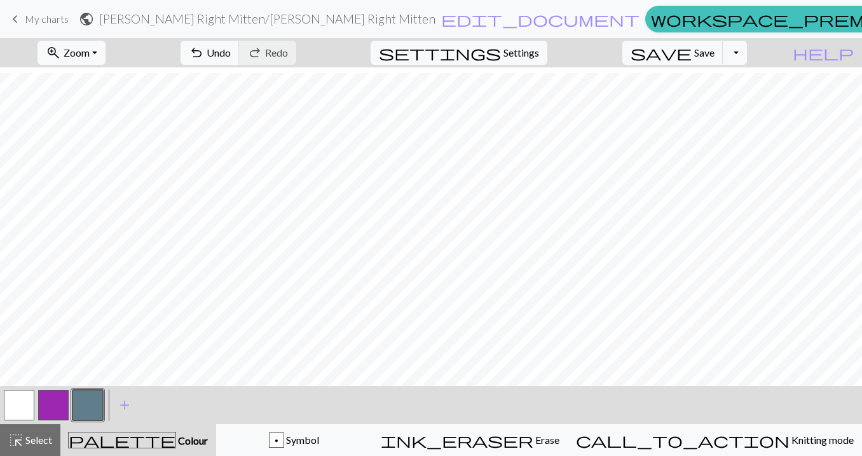
scroll to position [196, 509]
click at [714, 53] on span "Save" at bounding box center [704, 52] width 20 height 12
click at [90, 55] on span "Zoom" at bounding box center [77, 52] width 26 height 12
click at [87, 156] on button "50%" at bounding box center [88, 152] width 100 height 20
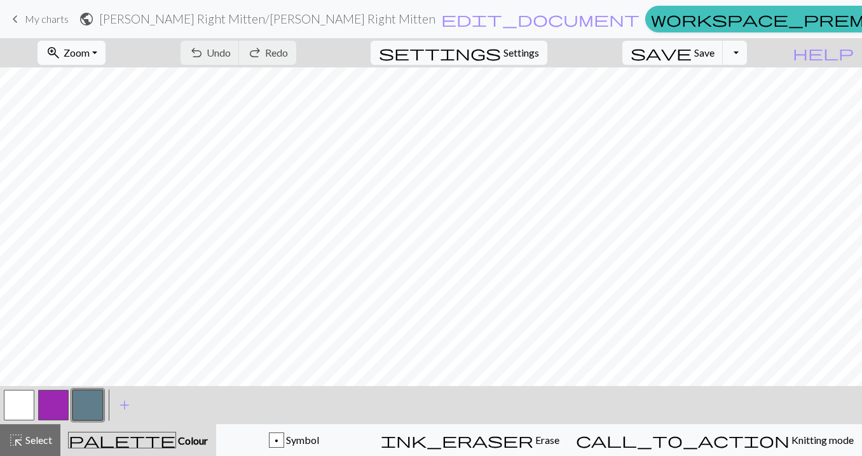
click at [90, 53] on span "Zoom" at bounding box center [77, 52] width 26 height 12
click at [90, 172] on button "100%" at bounding box center [88, 173] width 100 height 20
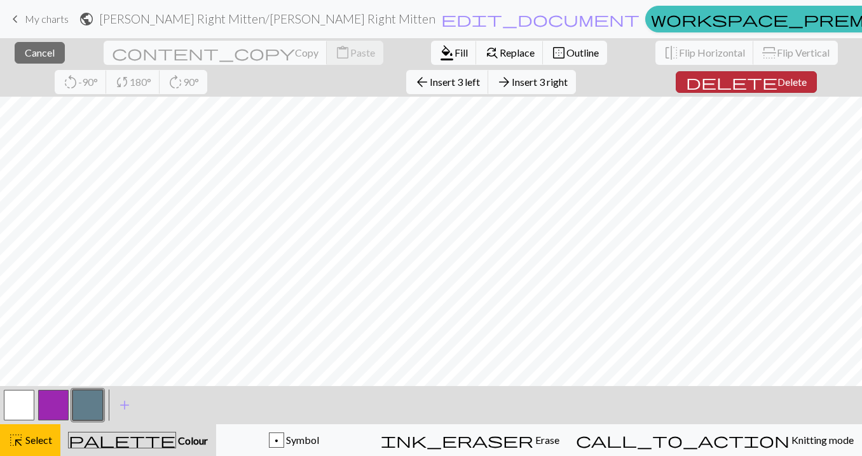
click at [777, 78] on span "Delete" at bounding box center [791, 82] width 29 height 12
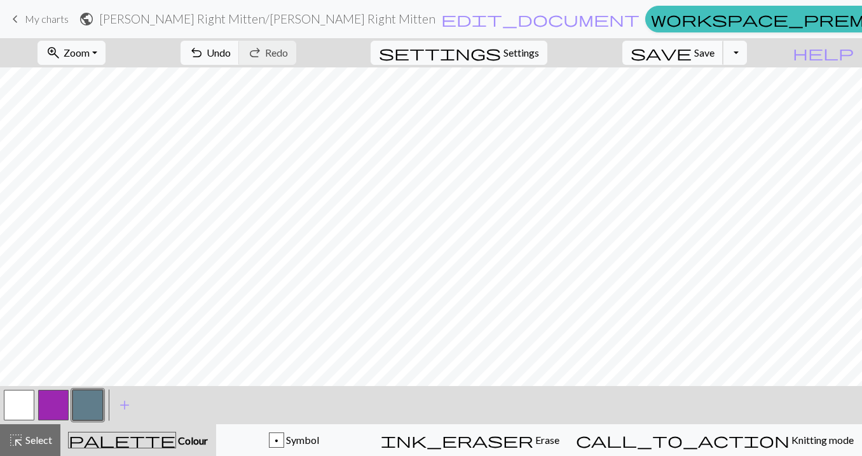
click at [691, 52] on span "save" at bounding box center [660, 53] width 61 height 18
click at [90, 50] on span "Zoom" at bounding box center [77, 52] width 26 height 12
click at [86, 158] on button "50%" at bounding box center [88, 152] width 100 height 20
click at [18, 400] on button "button" at bounding box center [19, 404] width 30 height 30
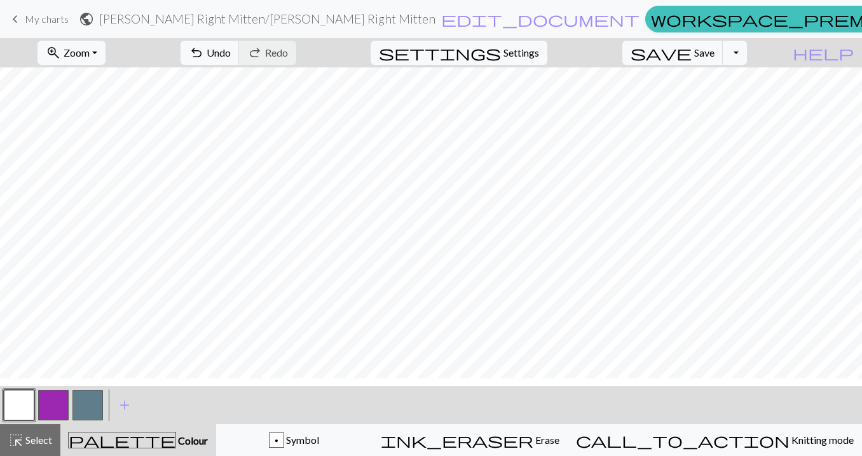
scroll to position [0, 0]
click at [712, 51] on button "save Save Save" at bounding box center [672, 53] width 101 height 24
click at [58, 408] on button "button" at bounding box center [53, 404] width 30 height 30
click at [231, 54] on span "Undo" at bounding box center [218, 52] width 24 height 12
click at [204, 52] on span "undo" at bounding box center [196, 53] width 15 height 18
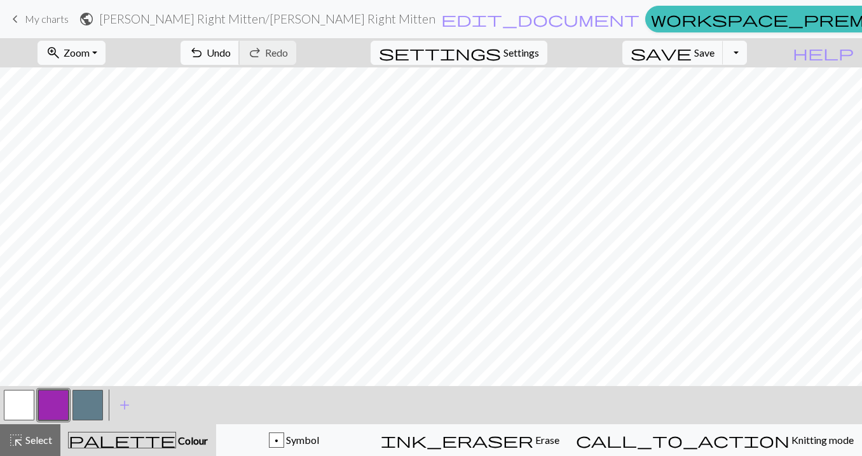
click at [204, 48] on span "undo" at bounding box center [196, 53] width 15 height 18
click at [204, 50] on span "undo" at bounding box center [196, 53] width 15 height 18
click at [691, 54] on span "save" at bounding box center [660, 53] width 61 height 18
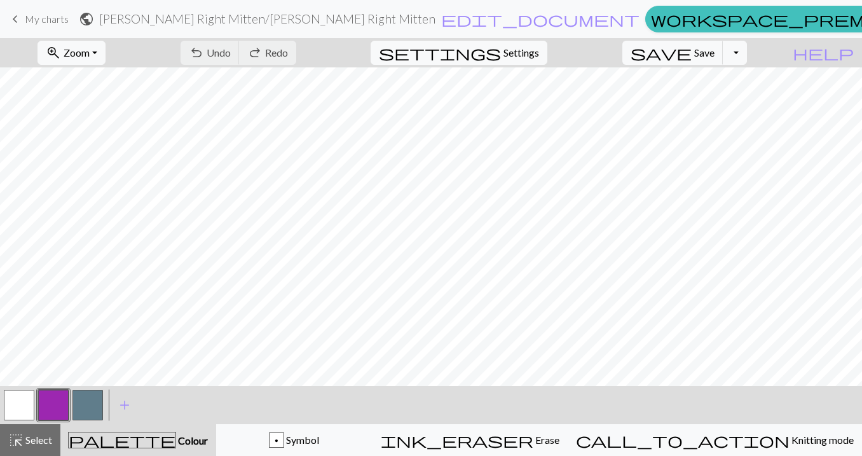
click at [76, 410] on button "button" at bounding box center [87, 404] width 30 height 30
click at [91, 406] on button "button" at bounding box center [87, 404] width 30 height 30
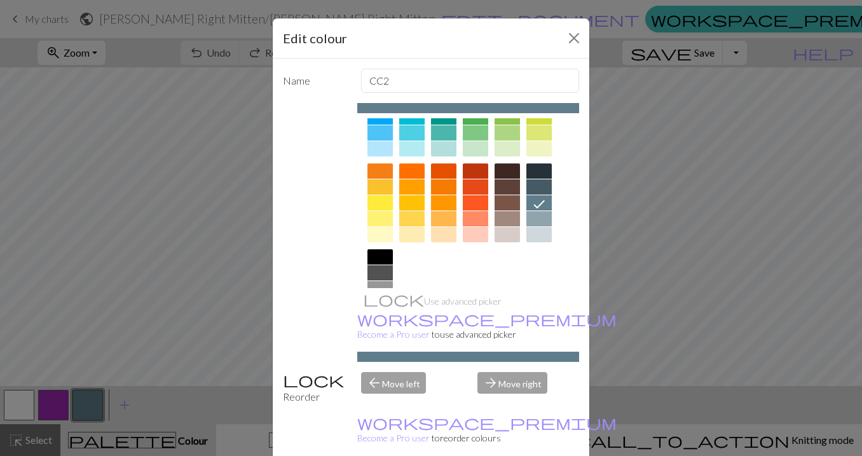
scroll to position [152, 0]
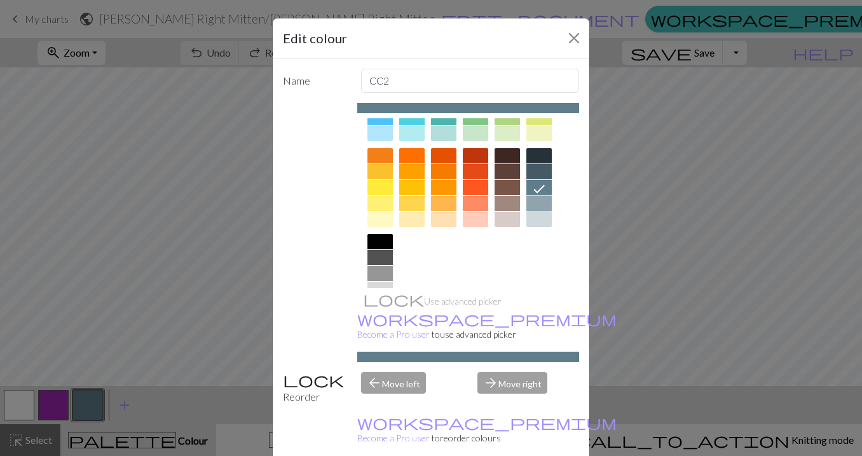
click at [532, 198] on div at bounding box center [538, 203] width 25 height 15
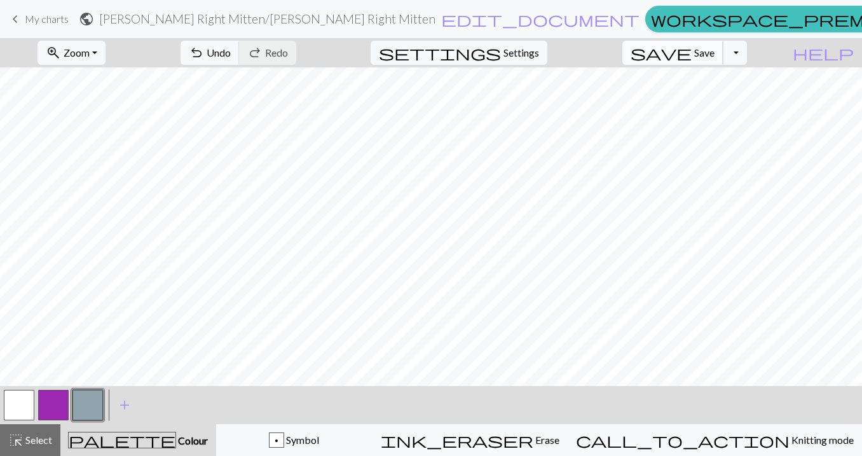
click at [714, 53] on span "Save" at bounding box center [704, 52] width 20 height 12
click at [539, 49] on span "Settings" at bounding box center [521, 52] width 36 height 15
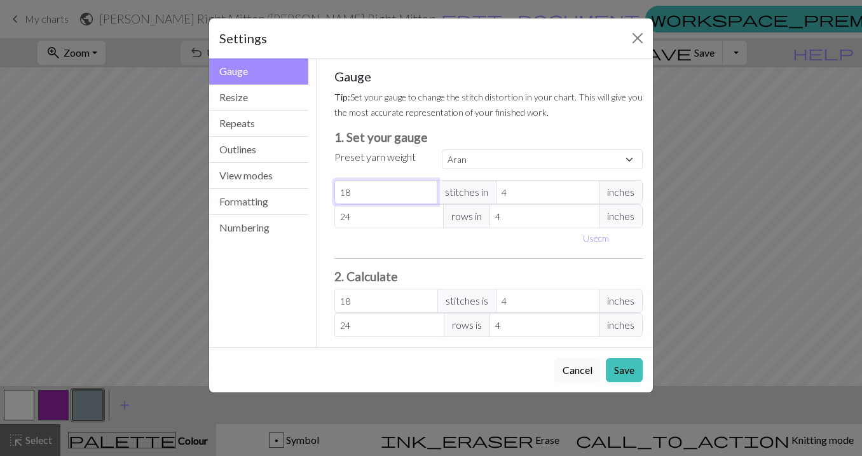
drag, startPoint x: 370, startPoint y: 194, endPoint x: 337, endPoint y: 194, distance: 33.0
click at [337, 194] on input "18" at bounding box center [386, 192] width 104 height 24
select select "custom"
type input "3"
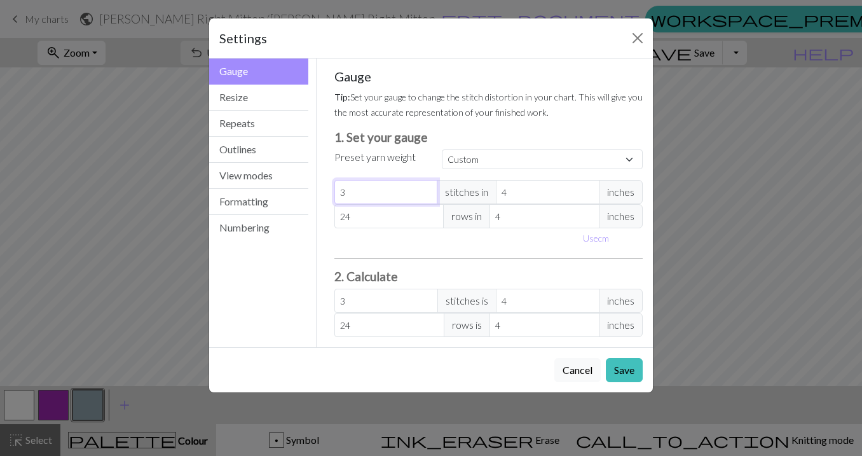
type input "32"
drag, startPoint x: 364, startPoint y: 222, endPoint x: 320, endPoint y: 222, distance: 44.5
click at [320, 222] on div "Gauge Tip: Set your gauge to change the stitch distortion in your chart. This w…" at bounding box center [488, 202] width 344 height 288
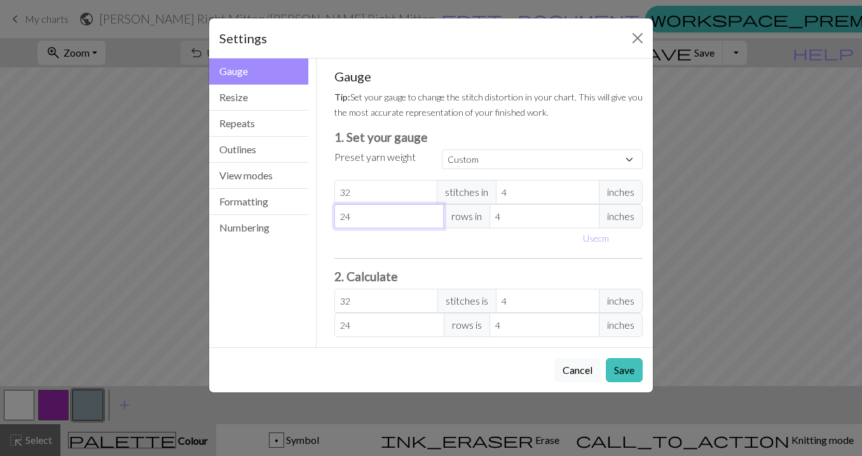
type input "243"
type input "2433"
type input "243"
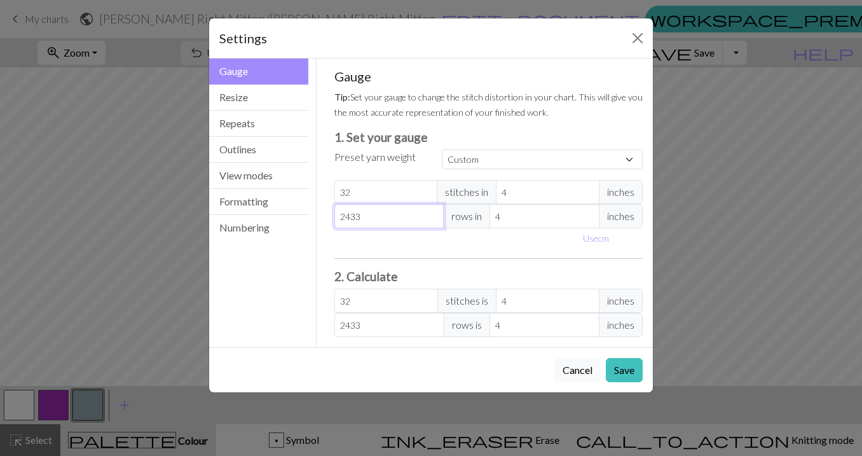
type input "243"
type input "24"
type input "2"
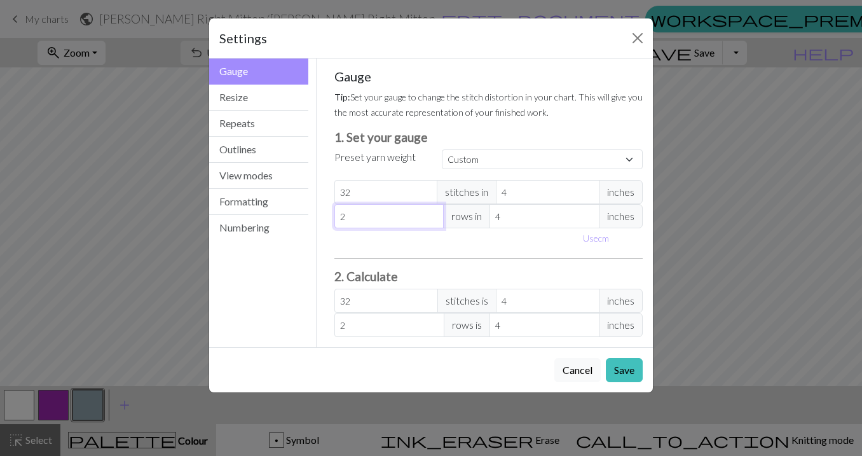
type input "0"
type input "3"
type input "33"
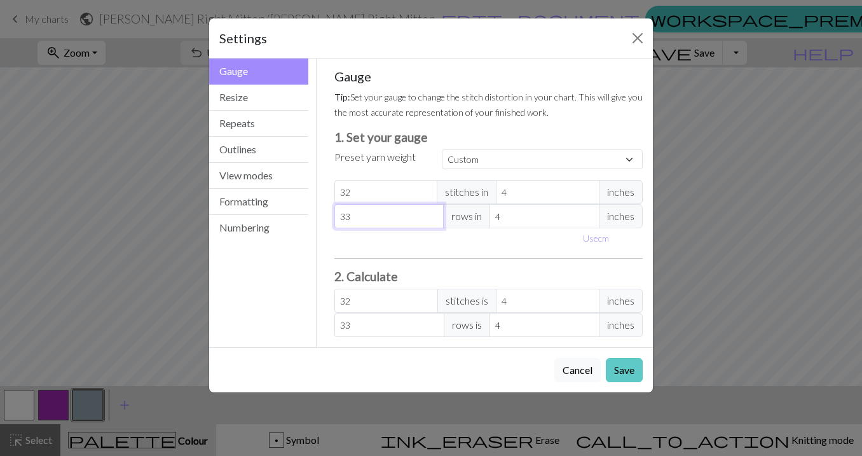
type input "33"
click at [626, 366] on button "Save" at bounding box center [624, 370] width 37 height 24
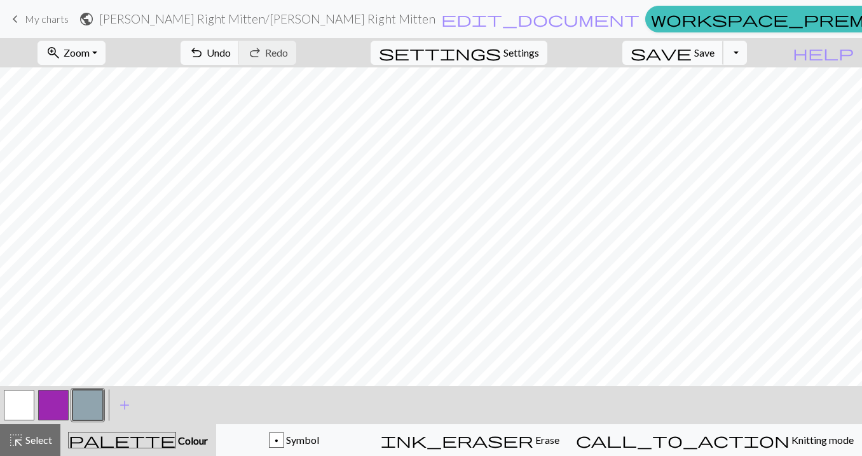
click at [714, 49] on span "Save" at bounding box center [704, 52] width 20 height 12
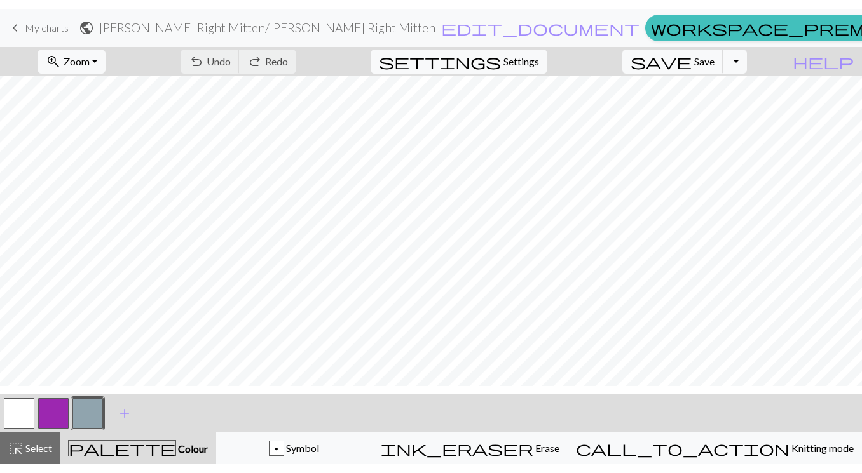
scroll to position [6, 0]
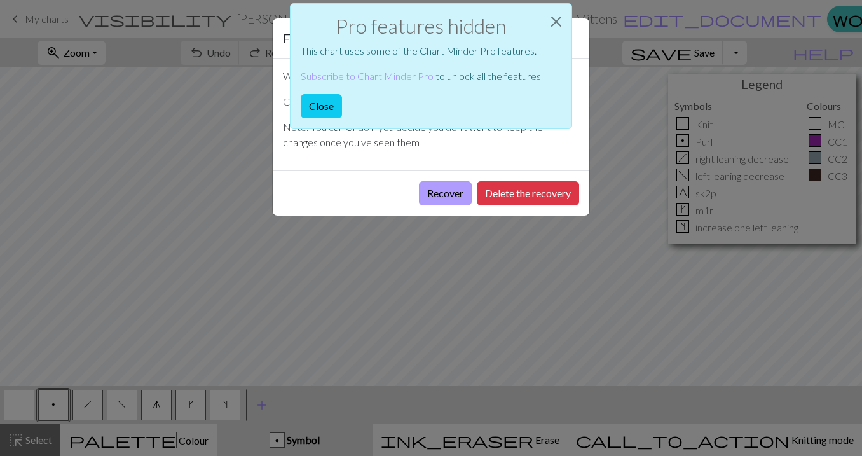
click at [445, 200] on button "Recover" at bounding box center [445, 193] width 53 height 24
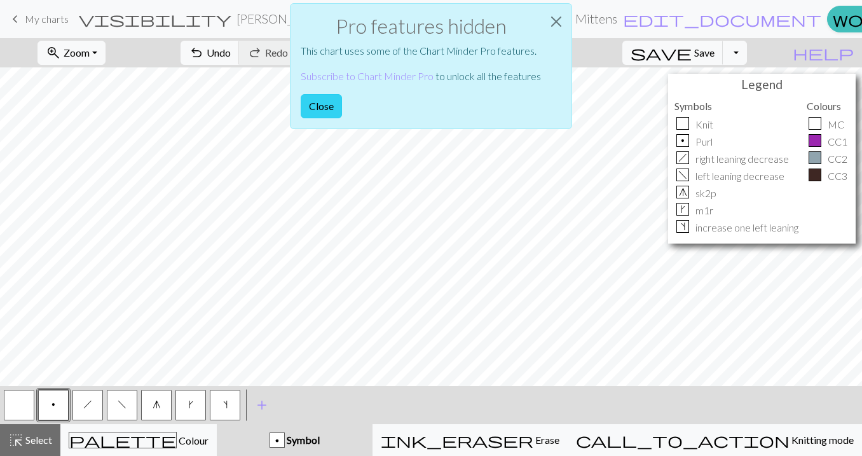
click at [321, 104] on button "Close" at bounding box center [321, 106] width 41 height 24
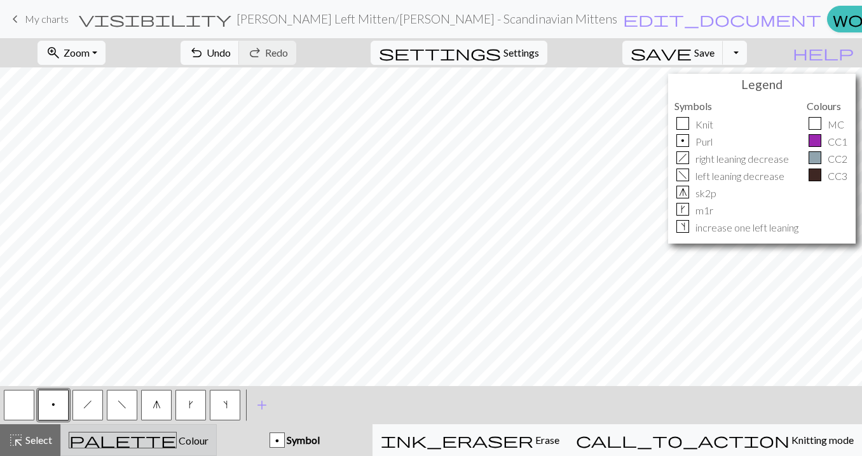
click at [120, 441] on div "palette Colour Colour" at bounding box center [139, 439] width 140 height 17
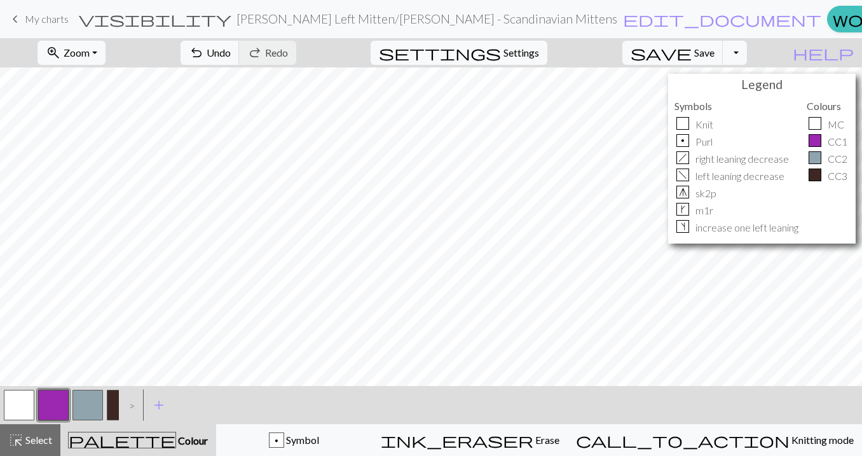
click at [43, 407] on button "button" at bounding box center [53, 404] width 30 height 30
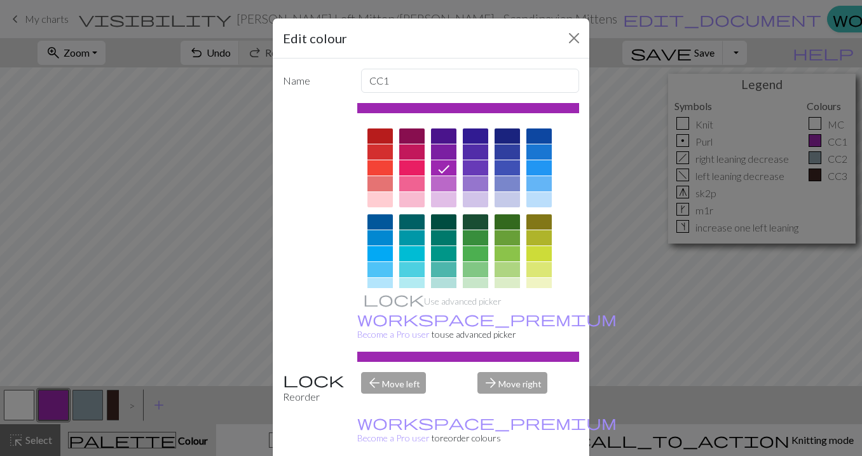
click at [45, 407] on div "Edit colour Name CC1 Use advanced picker workspace_premium Become a Pro user to…" at bounding box center [431, 228] width 862 height 456
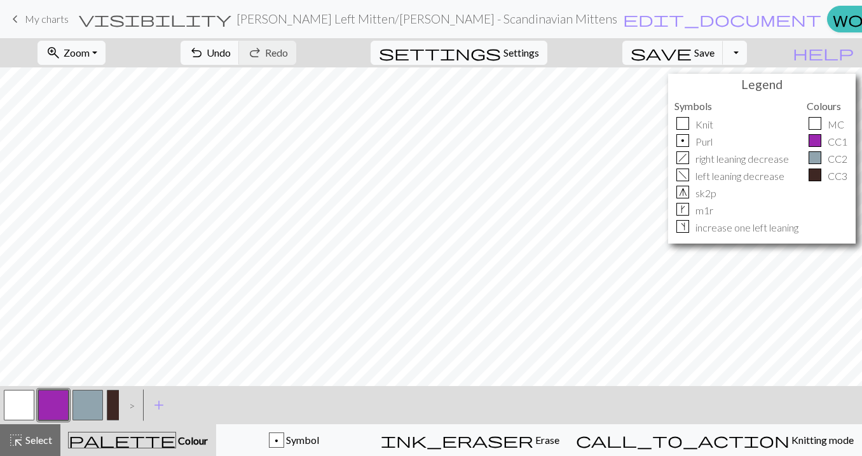
click at [78, 410] on button "button" at bounding box center [87, 404] width 30 height 30
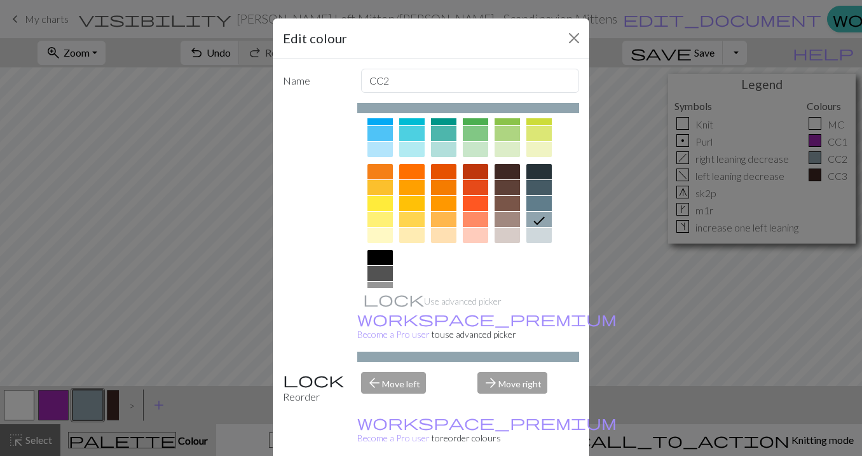
scroll to position [137, 0]
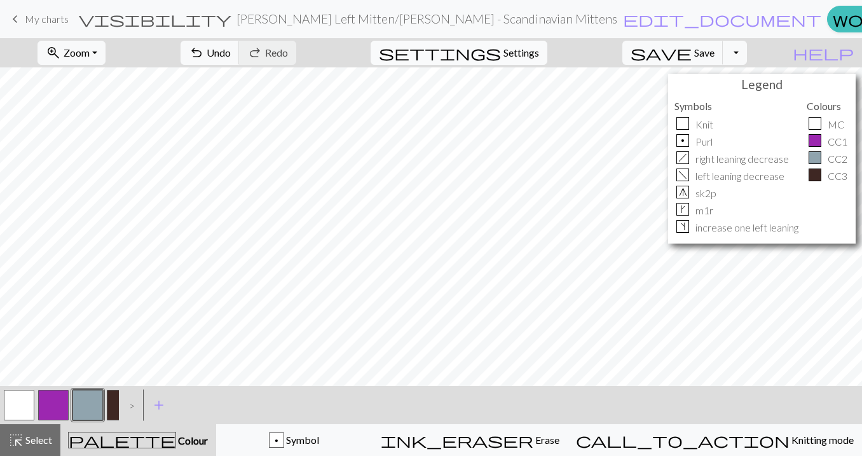
click at [518, 48] on button "settings Settings" at bounding box center [458, 53] width 177 height 24
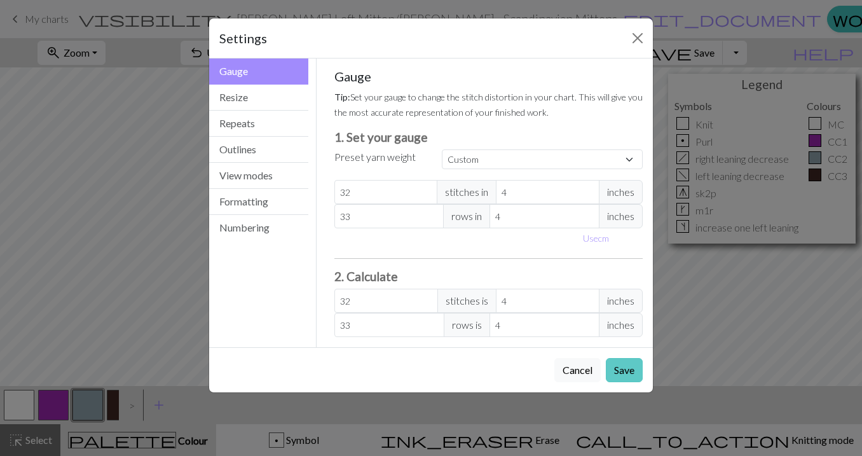
click at [629, 378] on button "Save" at bounding box center [624, 370] width 37 height 24
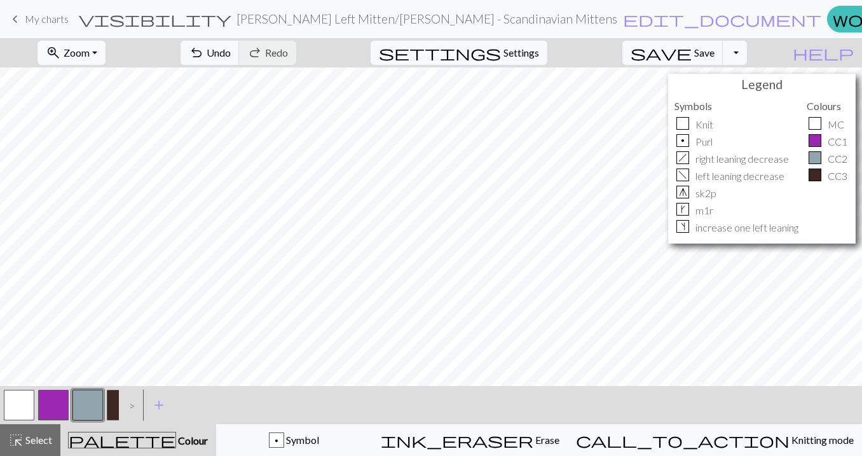
click at [90, 48] on span "Zoom" at bounding box center [77, 52] width 26 height 12
click at [93, 151] on button "50%" at bounding box center [88, 152] width 100 height 20
